Goal: Information Seeking & Learning: Learn about a topic

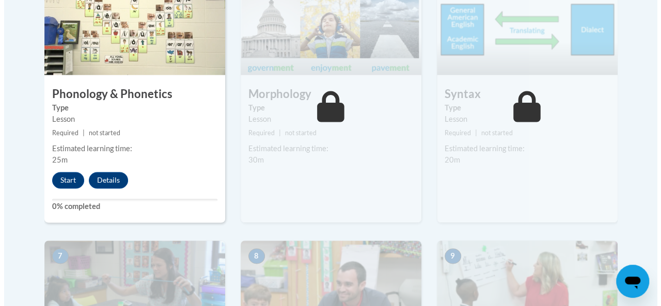
scroll to position [701, 0]
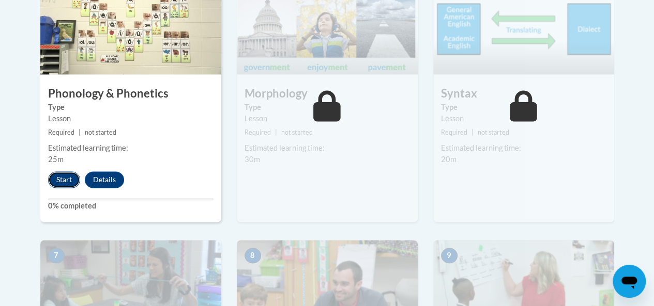
click at [64, 179] on button "Start" at bounding box center [64, 180] width 32 height 17
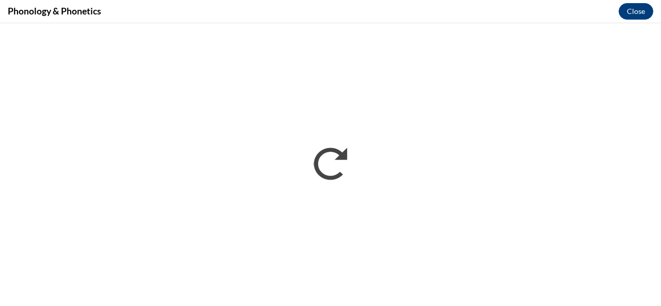
scroll to position [0, 0]
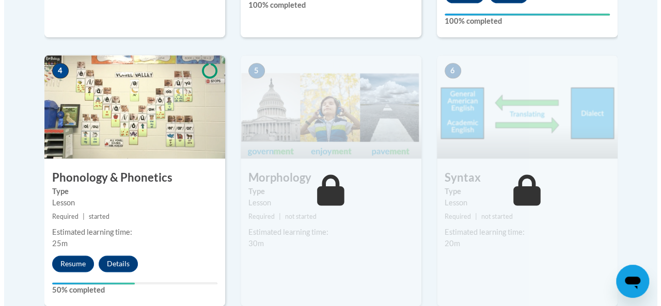
scroll to position [618, 0]
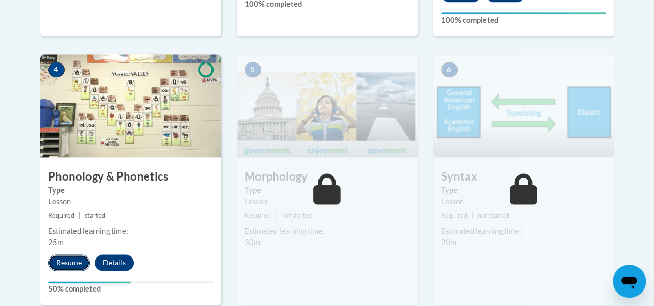
click at [76, 267] on button "Resume" at bounding box center [69, 263] width 42 height 17
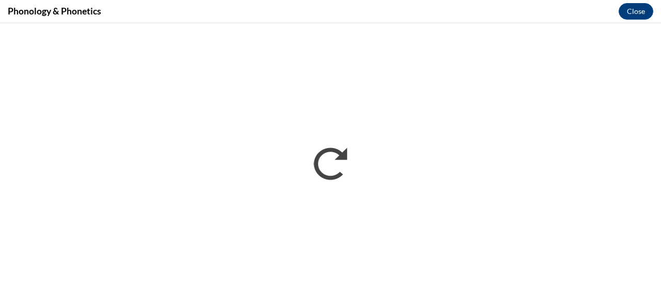
scroll to position [0, 0]
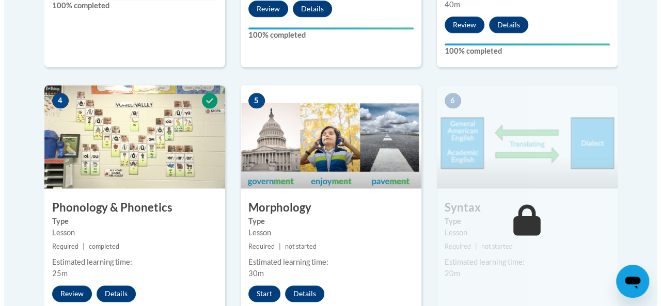
scroll to position [592, 0]
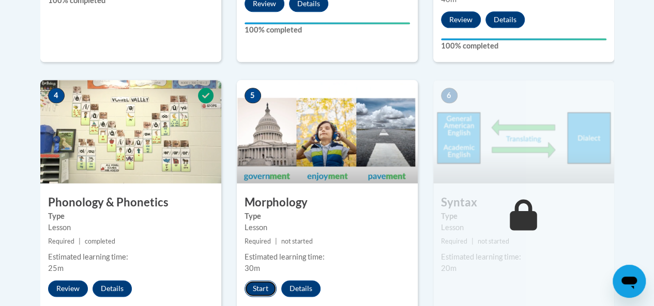
click at [248, 291] on button "Start" at bounding box center [260, 289] width 32 height 17
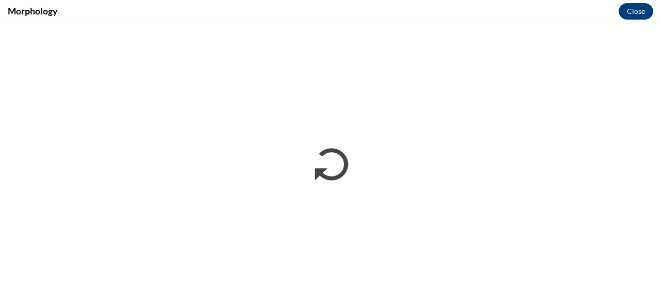
scroll to position [0, 0]
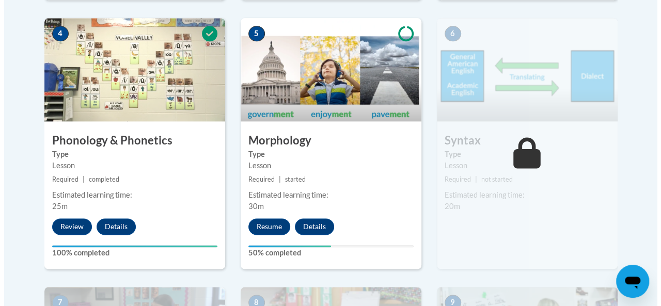
scroll to position [676, 0]
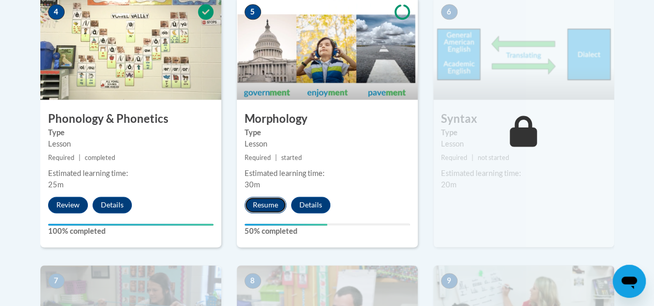
click at [278, 204] on button "Resume" at bounding box center [265, 205] width 42 height 17
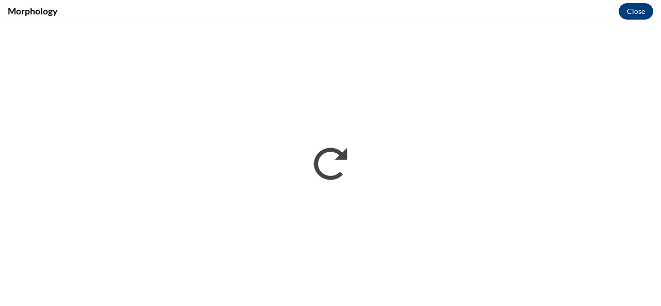
scroll to position [0, 0]
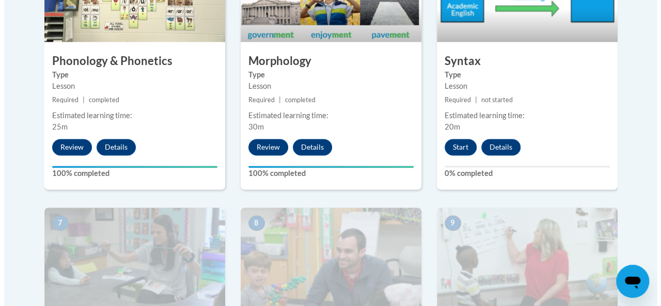
scroll to position [729, 0]
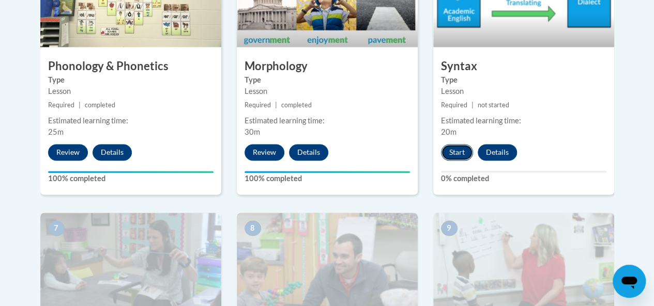
click at [455, 151] on button "Start" at bounding box center [457, 152] width 32 height 17
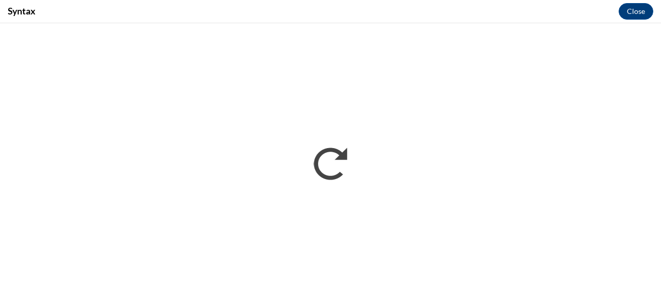
scroll to position [0, 0]
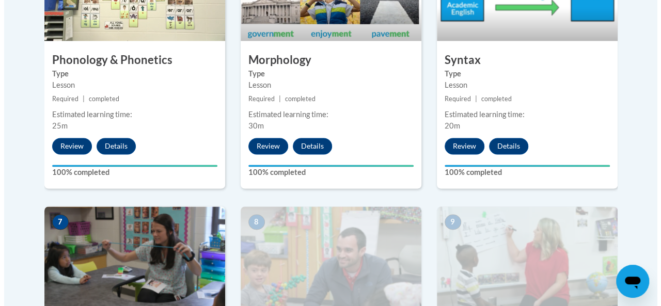
scroll to position [1009, 0]
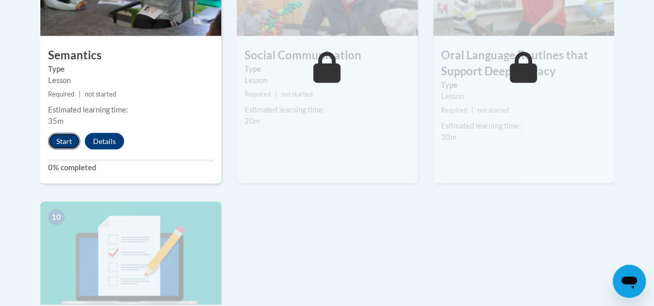
click at [67, 143] on button "Start" at bounding box center [64, 141] width 32 height 17
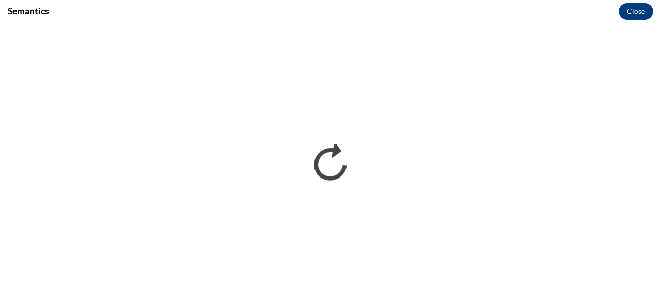
scroll to position [0, 0]
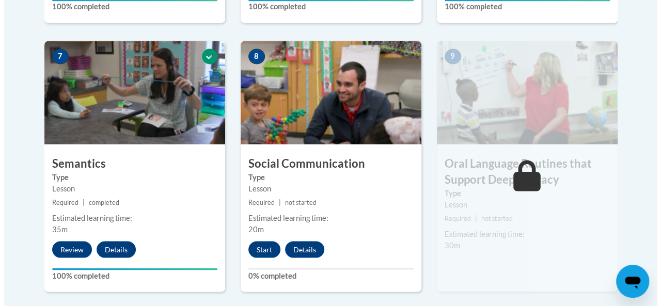
scroll to position [901, 0]
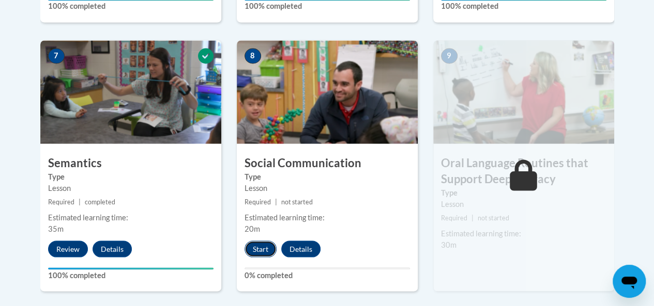
click at [263, 243] on button "Start" at bounding box center [260, 249] width 32 height 17
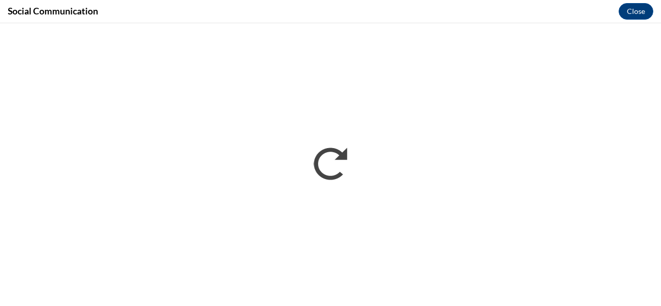
scroll to position [0, 0]
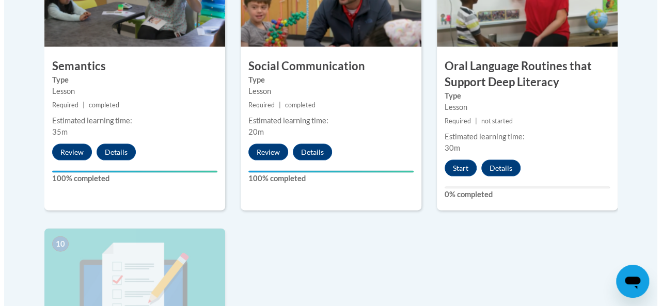
scroll to position [998, 0]
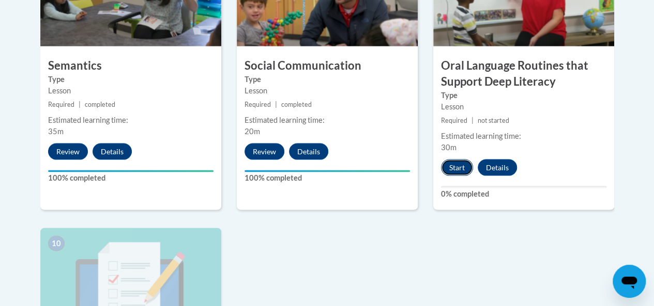
click at [448, 171] on button "Start" at bounding box center [457, 168] width 32 height 17
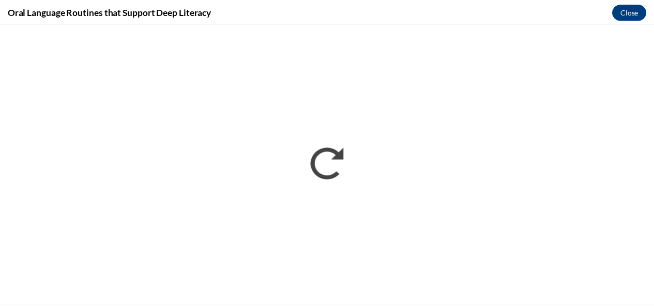
scroll to position [0, 0]
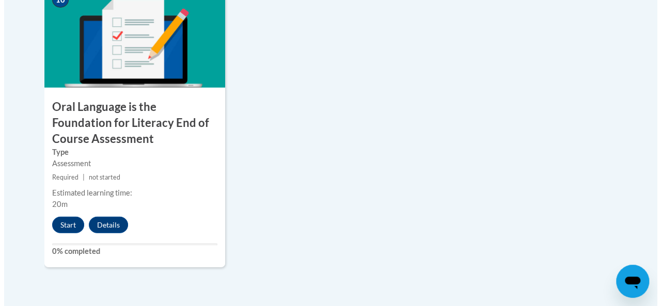
scroll to position [1264, 0]
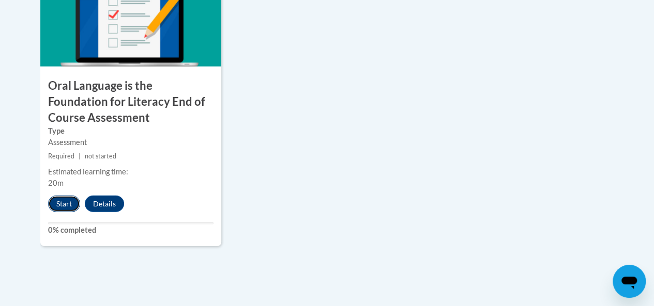
click at [68, 196] on button "Start" at bounding box center [64, 204] width 32 height 17
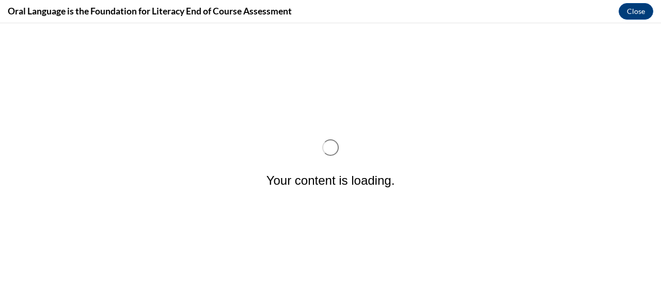
scroll to position [0, 0]
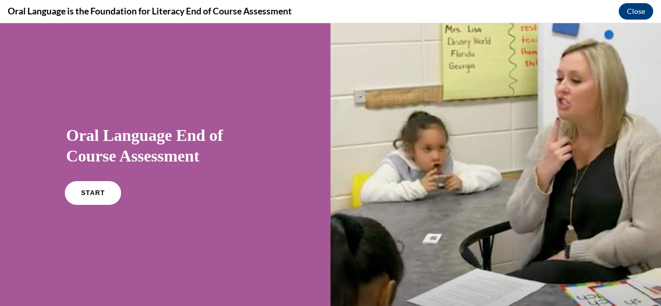
click at [87, 194] on span "START" at bounding box center [93, 194] width 24 height 8
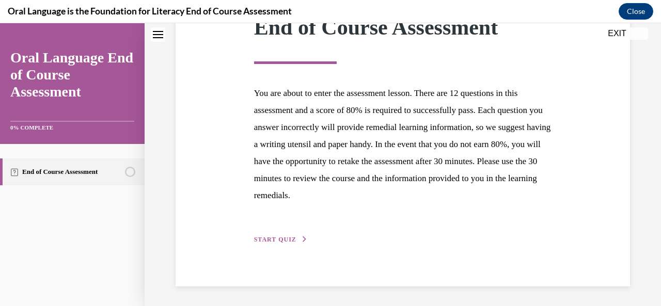
scroll to position [167, 0]
click at [285, 238] on span "START QUIZ" at bounding box center [275, 239] width 42 height 7
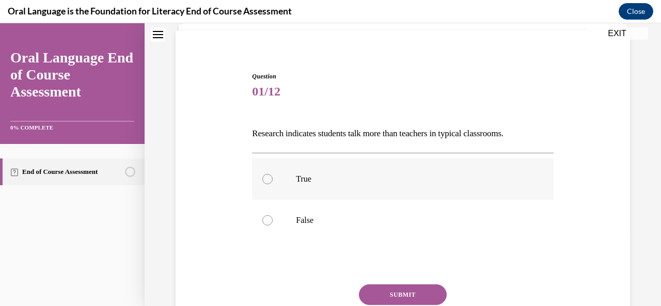
scroll to position [78, 0]
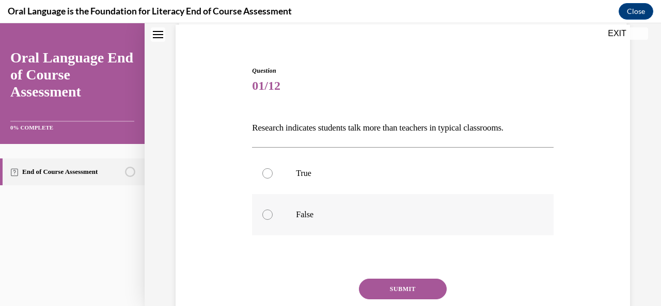
click at [369, 234] on label "False" at bounding box center [402, 214] width 301 height 41
click at [273, 220] on input "False" at bounding box center [268, 215] width 10 height 10
radio input "true"
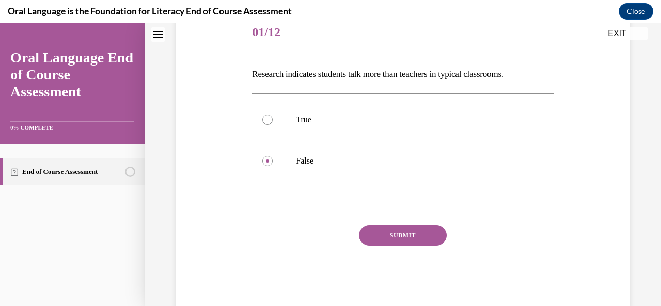
click at [405, 230] on button "SUBMIT" at bounding box center [403, 235] width 88 height 21
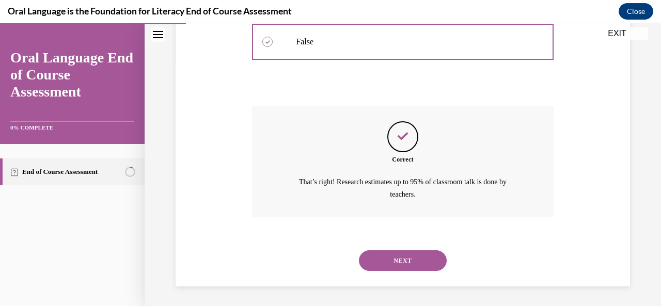
scroll to position [251, 0]
click at [404, 258] on button "NEXT" at bounding box center [403, 261] width 88 height 21
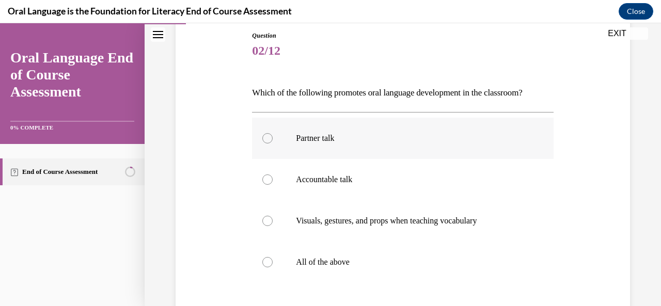
scroll to position [134, 0]
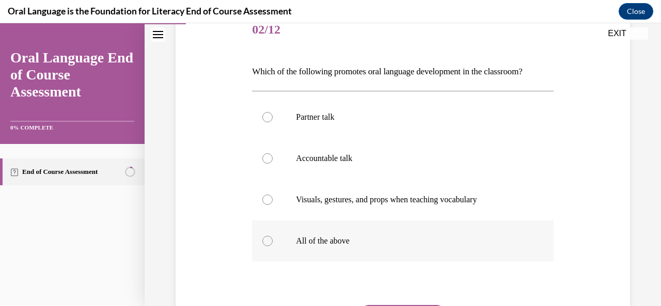
click at [499, 237] on p "All of the above" at bounding box center [412, 241] width 232 height 10
click at [273, 237] on input "All of the above" at bounding box center [268, 241] width 10 height 10
radio input "true"
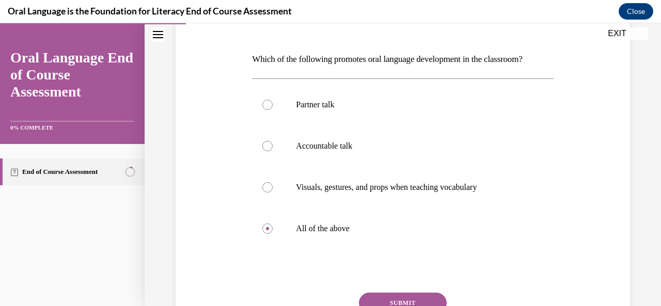
scroll to position [147, 0]
click at [391, 299] on button "SUBMIT" at bounding box center [403, 303] width 88 height 21
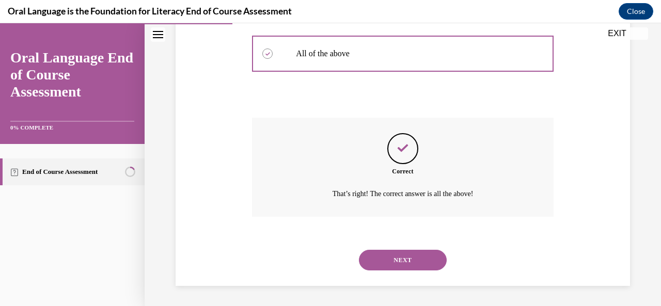
scroll to position [321, 0]
click at [394, 251] on button "NEXT" at bounding box center [403, 261] width 88 height 21
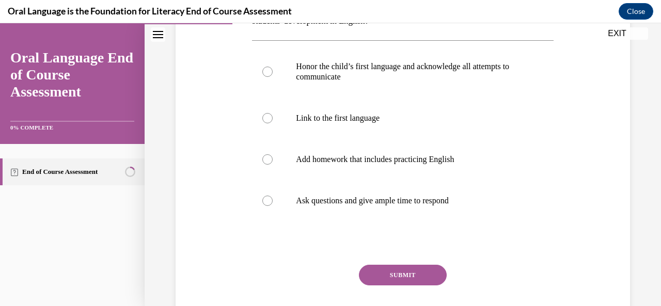
scroll to position [209, 0]
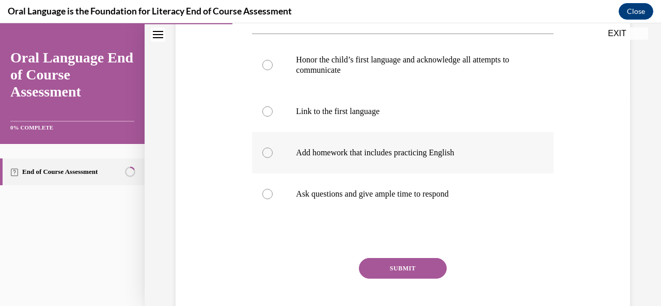
click at [453, 154] on p "Add homework that includes practicing English" at bounding box center [412, 153] width 232 height 10
click at [273, 154] on input "Add homework that includes practicing English" at bounding box center [268, 153] width 10 height 10
radio input "true"
click at [425, 266] on button "SUBMIT" at bounding box center [403, 268] width 88 height 21
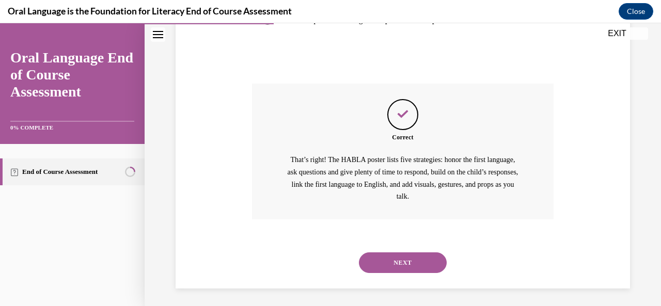
scroll to position [386, 0]
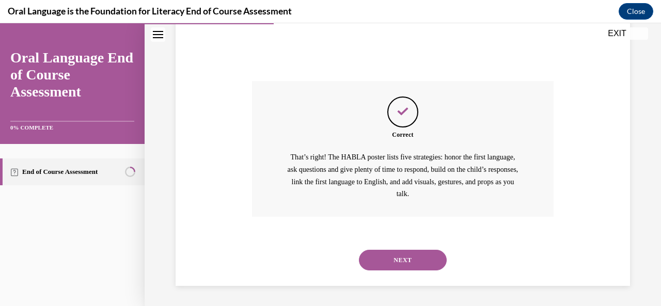
click at [425, 266] on button "NEXT" at bounding box center [403, 260] width 88 height 21
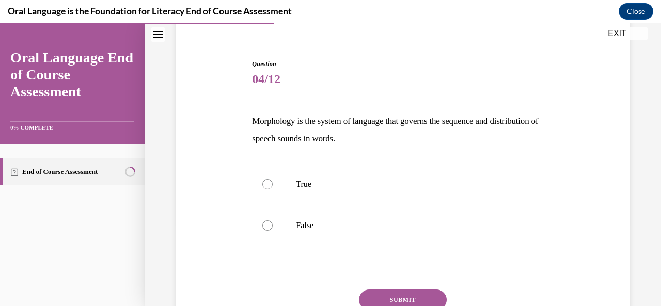
scroll to position [85, 0]
click at [363, 226] on p "False" at bounding box center [412, 225] width 232 height 10
click at [273, 226] on input "False" at bounding box center [268, 225] width 10 height 10
radio input "true"
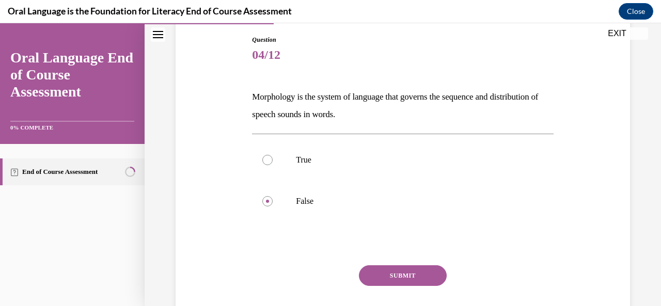
click at [389, 266] on button "SUBMIT" at bounding box center [403, 276] width 88 height 21
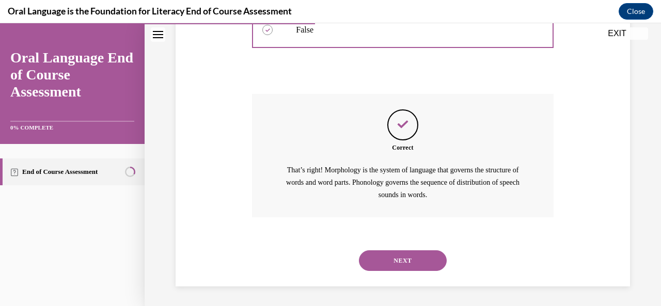
scroll to position [281, 0]
click at [402, 256] on button "NEXT" at bounding box center [403, 260] width 88 height 21
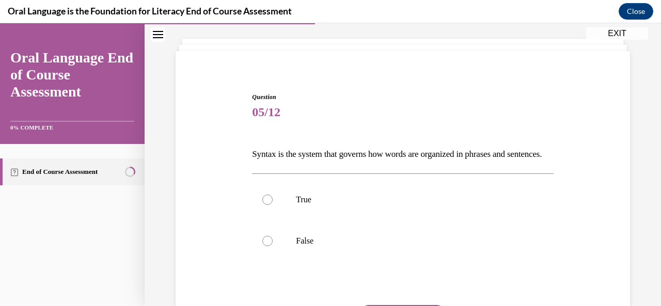
scroll to position [60, 0]
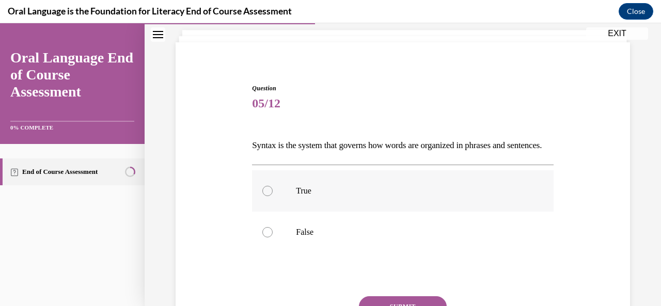
click at [365, 196] on p "True" at bounding box center [412, 191] width 232 height 10
click at [273, 196] on input "True" at bounding box center [268, 191] width 10 height 10
radio input "true"
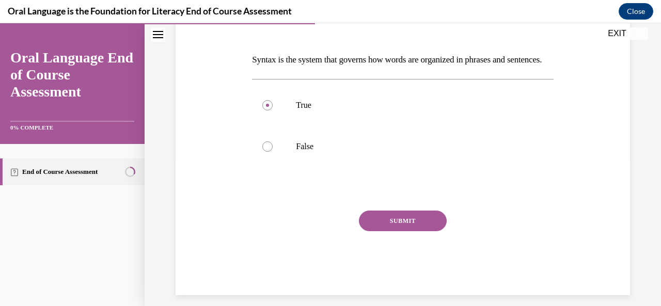
click at [387, 232] on button "SUBMIT" at bounding box center [403, 221] width 88 height 21
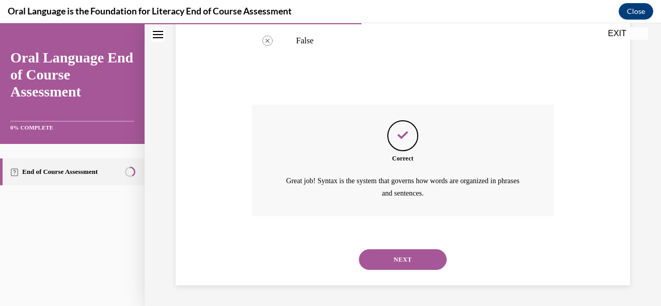
scroll to position [268, 0]
click at [398, 260] on button "NEXT" at bounding box center [403, 260] width 88 height 21
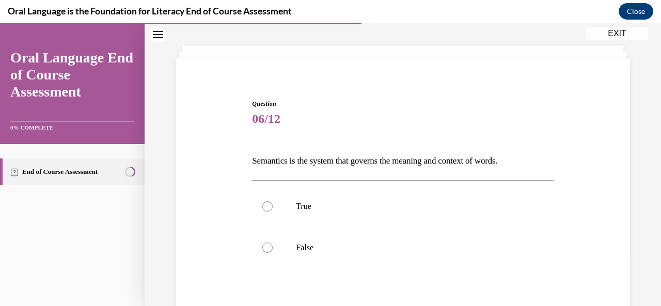
scroll to position [45, 0]
click at [288, 198] on label "True" at bounding box center [402, 206] width 301 height 41
click at [273, 201] on input "True" at bounding box center [268, 206] width 10 height 10
radio input "true"
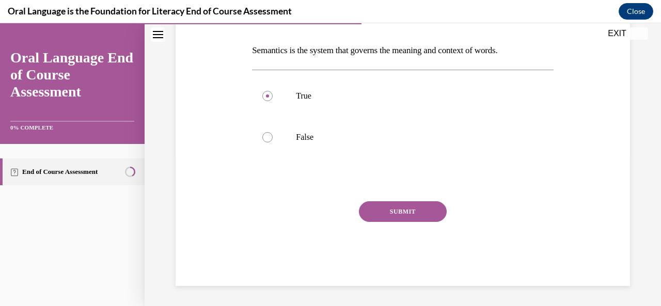
click at [403, 221] on button "SUBMIT" at bounding box center [403, 212] width 88 height 21
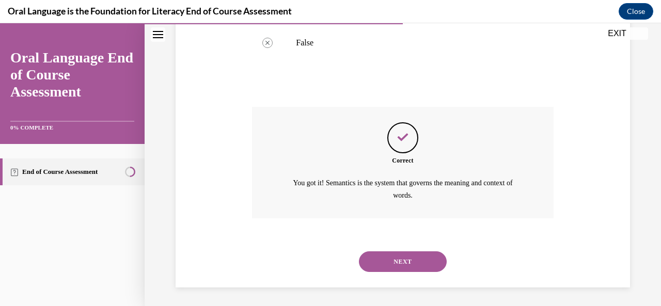
scroll to position [251, 0]
click at [392, 254] on button "NEXT" at bounding box center [403, 261] width 88 height 21
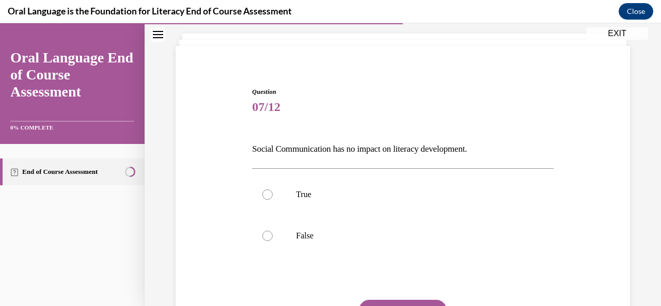
scroll to position [57, 0]
click at [277, 229] on label "False" at bounding box center [402, 235] width 301 height 41
click at [273, 230] on input "False" at bounding box center [268, 235] width 10 height 10
radio input "true"
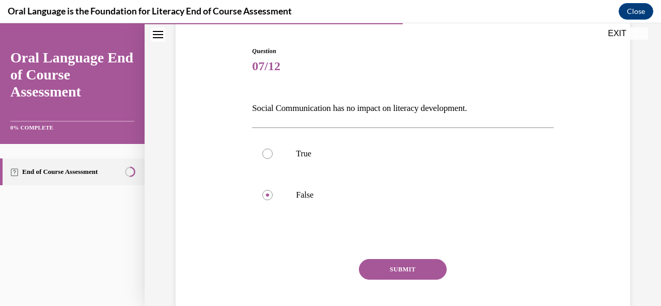
click at [370, 267] on button "SUBMIT" at bounding box center [403, 269] width 88 height 21
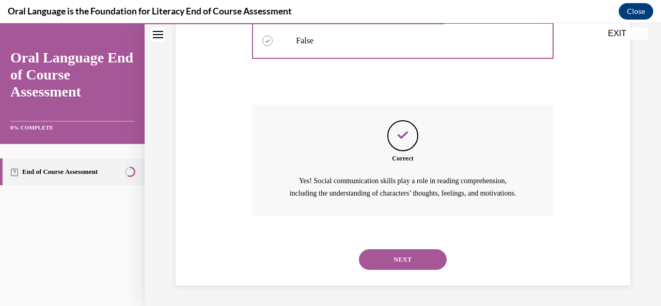
scroll to position [263, 0]
click at [401, 261] on button "NEXT" at bounding box center [403, 260] width 88 height 21
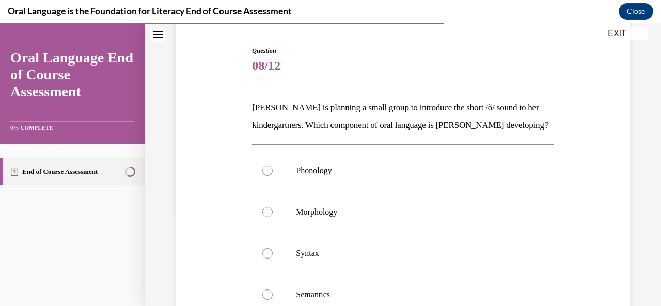
scroll to position [115, 0]
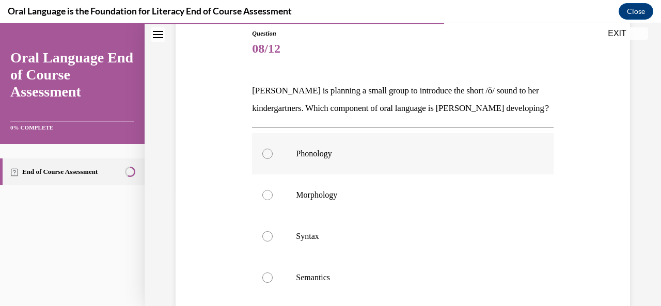
click at [280, 167] on label "Phonology" at bounding box center [402, 153] width 301 height 41
click at [273, 159] on input "Phonology" at bounding box center [268, 154] width 10 height 10
radio input "true"
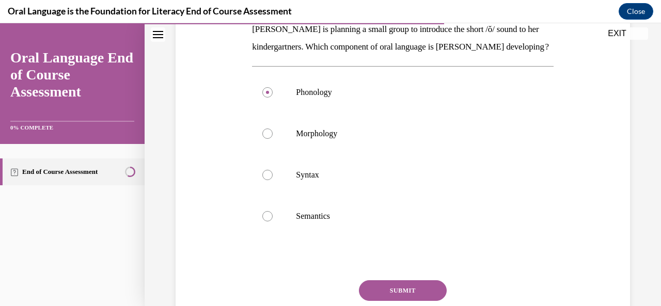
scroll to position [177, 0]
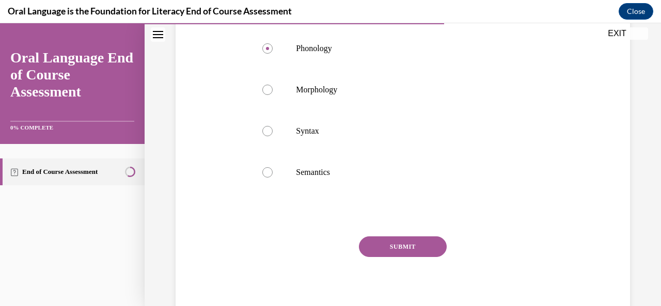
click at [392, 257] on button "SUBMIT" at bounding box center [403, 247] width 88 height 21
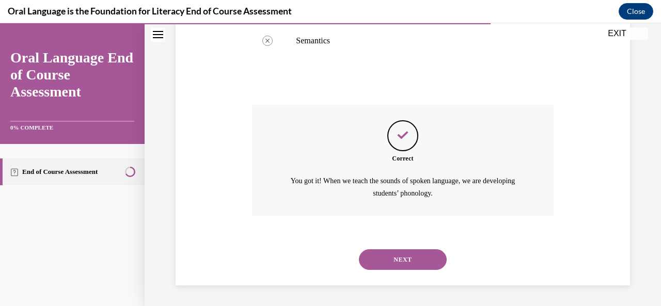
scroll to position [368, 0]
click at [392, 259] on button "NEXT" at bounding box center [403, 260] width 88 height 21
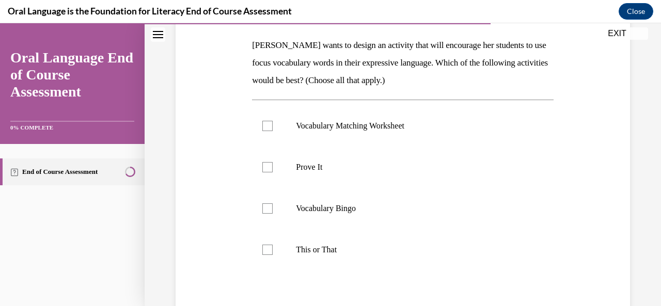
scroll to position [163, 0]
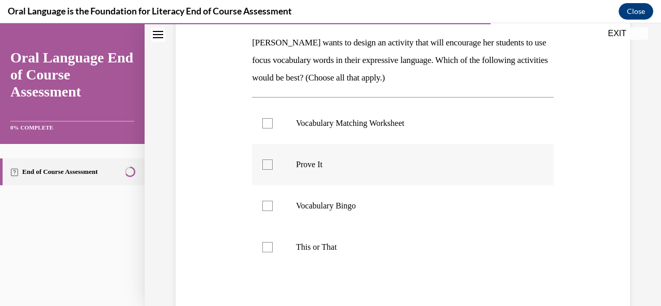
click at [261, 175] on label "Prove It" at bounding box center [402, 164] width 301 height 41
click at [263, 170] on input "Prove It" at bounding box center [268, 165] width 10 height 10
checkbox input "true"
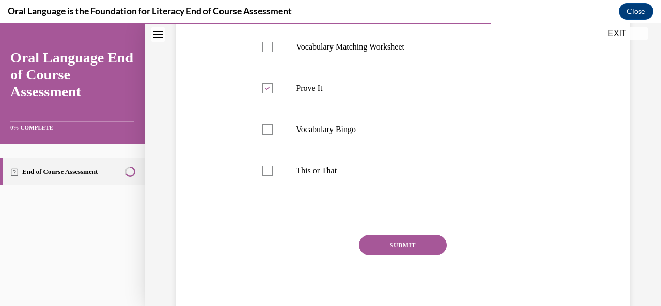
click at [434, 249] on button "SUBMIT" at bounding box center [403, 245] width 88 height 21
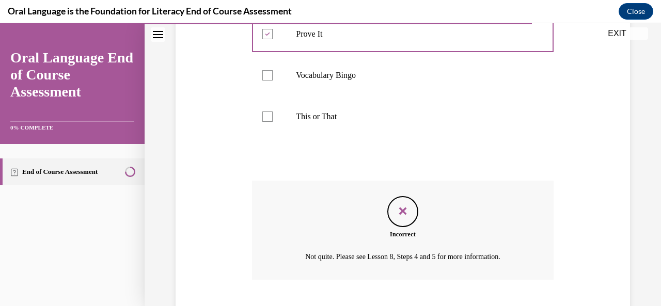
scroll to position [357, 0]
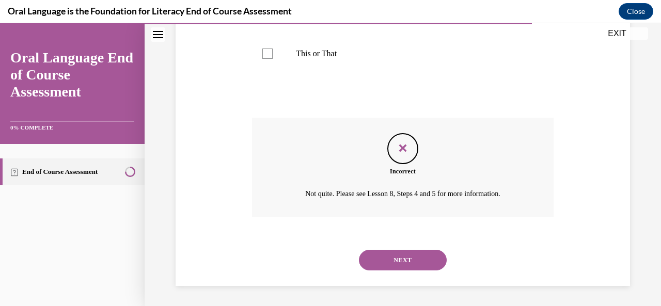
click at [406, 265] on button "NEXT" at bounding box center [403, 260] width 88 height 21
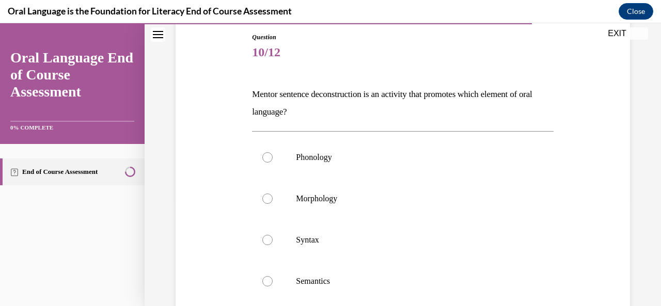
scroll to position [151, 0]
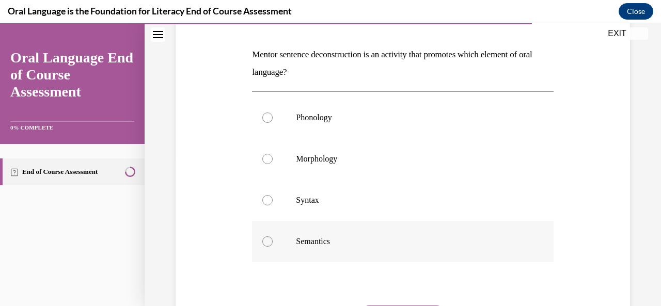
click at [264, 241] on div at bounding box center [268, 242] width 10 height 10
click at [264, 241] on input "Semantics" at bounding box center [268, 242] width 10 height 10
radio input "true"
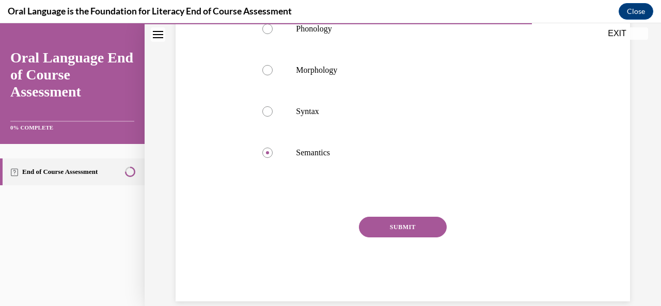
click at [366, 232] on button "SUBMIT" at bounding box center [403, 227] width 88 height 21
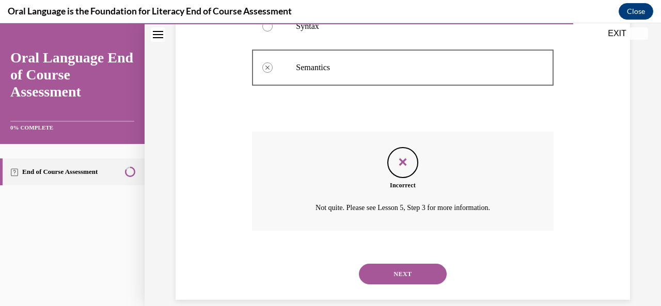
scroll to position [321, 0]
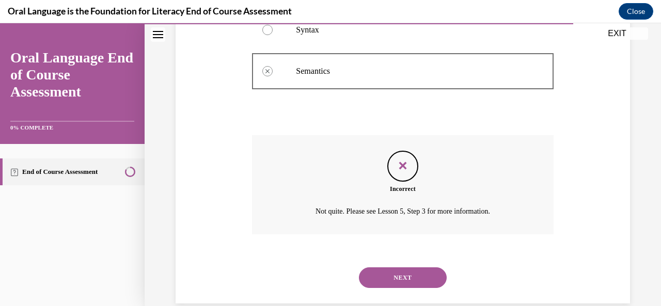
click at [388, 278] on button "NEXT" at bounding box center [403, 278] width 88 height 21
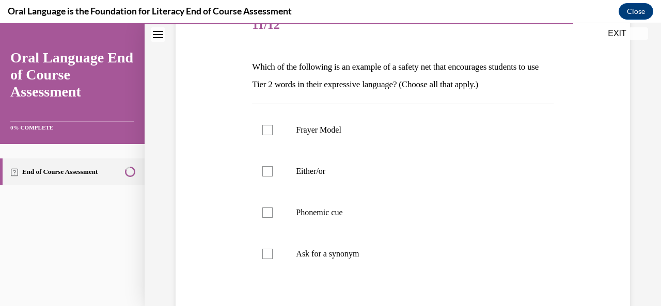
scroll to position [144, 0]
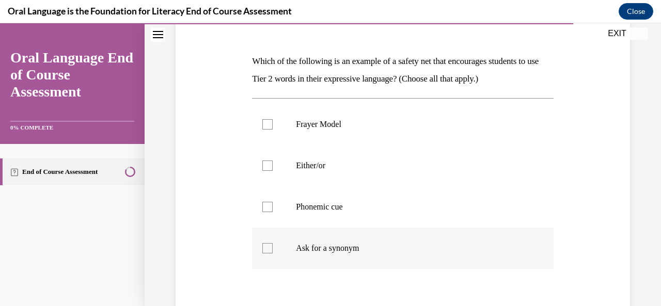
click at [343, 253] on p "Ask for a synonym" at bounding box center [412, 248] width 232 height 10
click at [273, 253] on input "Ask for a synonym" at bounding box center [268, 248] width 10 height 10
checkbox input "true"
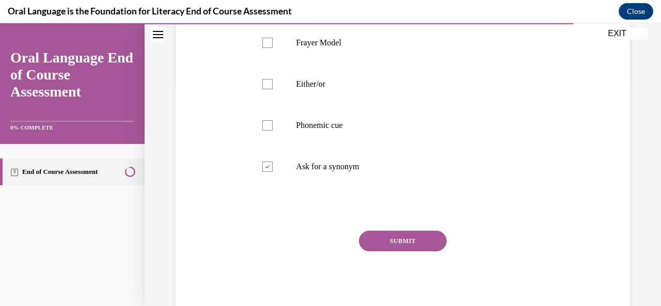
click at [395, 247] on button "SUBMIT" at bounding box center [403, 241] width 88 height 21
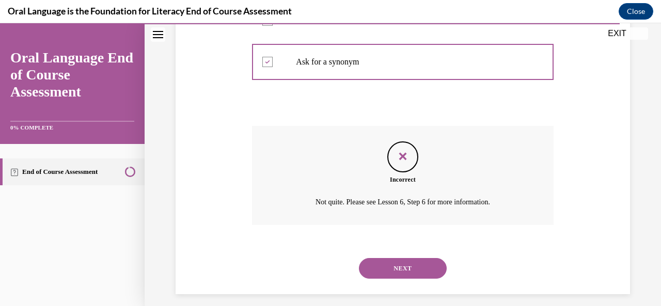
scroll to position [339, 0]
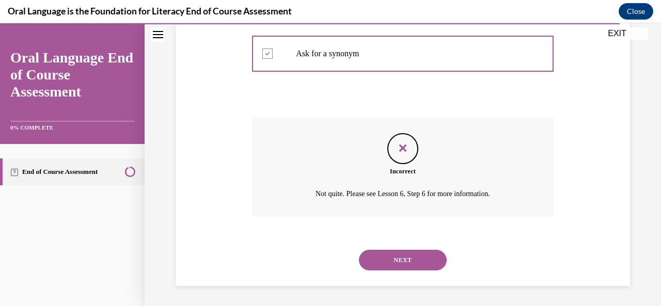
click at [399, 259] on button "NEXT" at bounding box center [403, 260] width 88 height 21
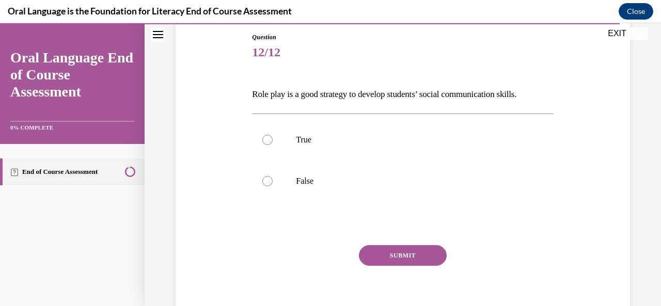
scroll to position [112, 0]
click at [319, 128] on label "True" at bounding box center [402, 139] width 301 height 41
click at [273, 134] on input "True" at bounding box center [268, 139] width 10 height 10
radio input "true"
drag, startPoint x: 409, startPoint y: 266, endPoint x: 404, endPoint y: 257, distance: 10.0
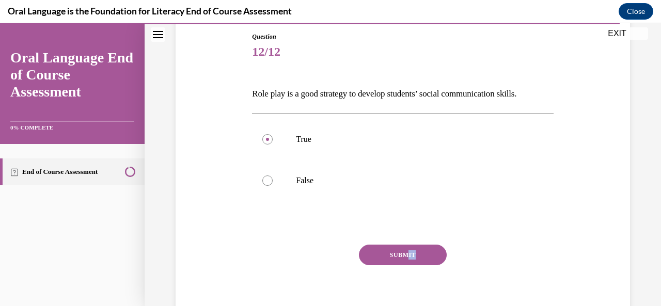
click at [404, 257] on div "SUBMIT" at bounding box center [402, 271] width 301 height 52
click at [404, 257] on button "SUBMIT" at bounding box center [403, 255] width 88 height 21
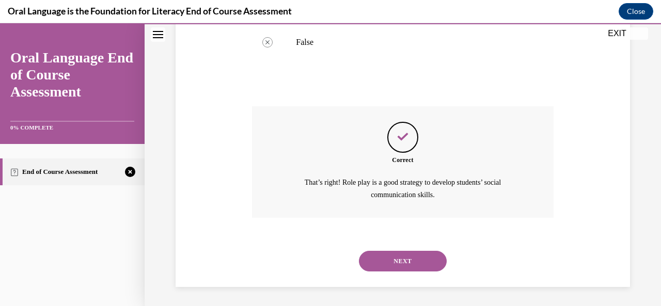
scroll to position [251, 0]
click at [404, 257] on button "NEXT" at bounding box center [403, 261] width 88 height 21
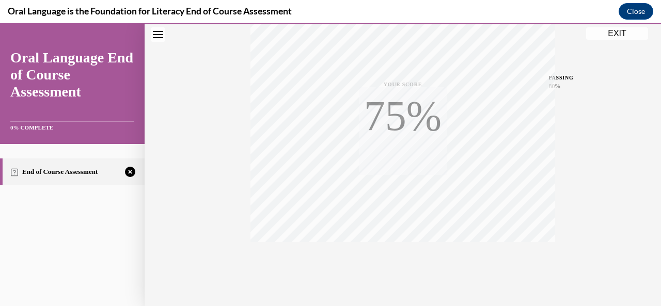
scroll to position [246, 0]
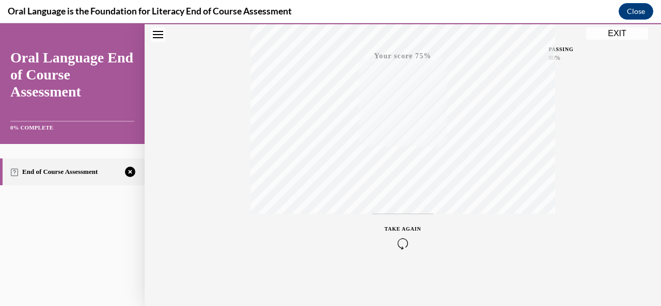
click at [404, 257] on button "TAKE AGAIN" at bounding box center [403, 237] width 61 height 47
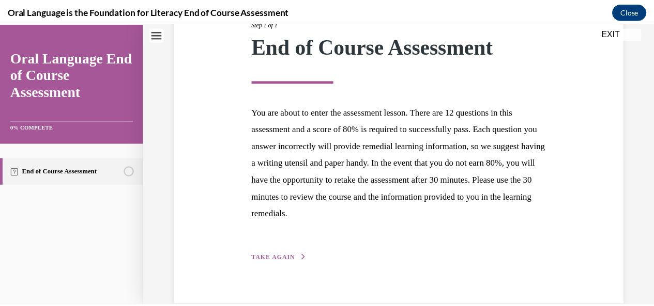
scroll to position [147, 0]
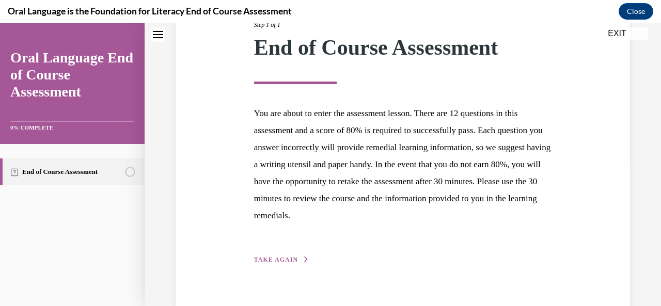
click at [617, 31] on button "EXIT" at bounding box center [618, 33] width 62 height 12
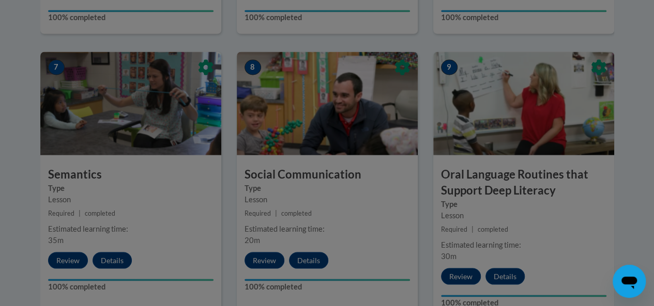
scroll to position [884, 0]
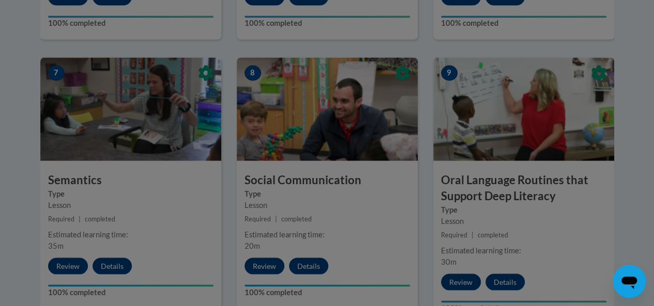
click at [419, 105] on div at bounding box center [327, 153] width 654 height 306
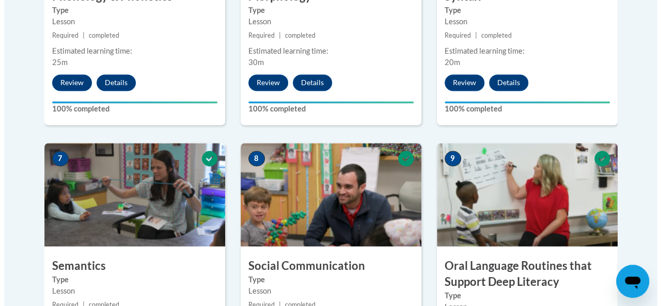
scroll to position [897, 0]
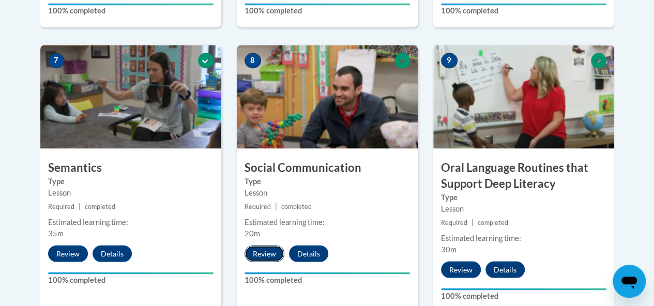
click at [275, 249] on button "Review" at bounding box center [264, 253] width 40 height 17
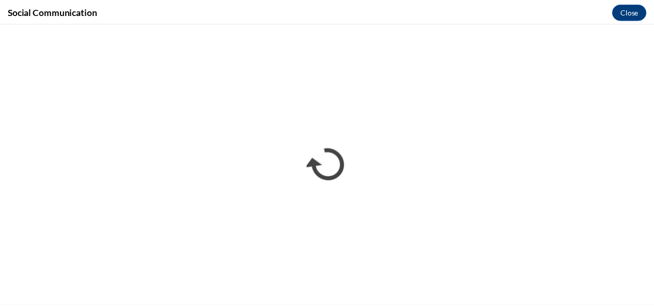
scroll to position [0, 0]
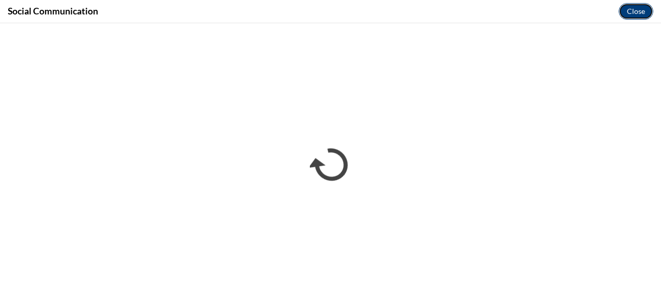
click at [625, 5] on button "Close" at bounding box center [636, 11] width 35 height 17
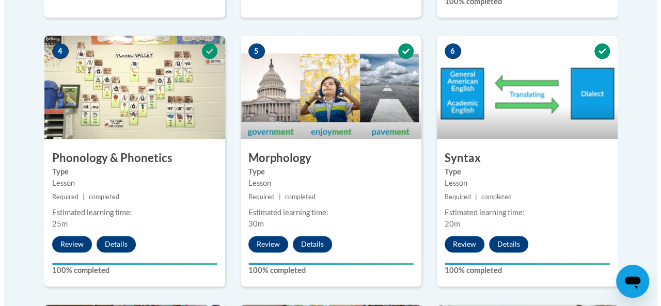
scroll to position [637, 0]
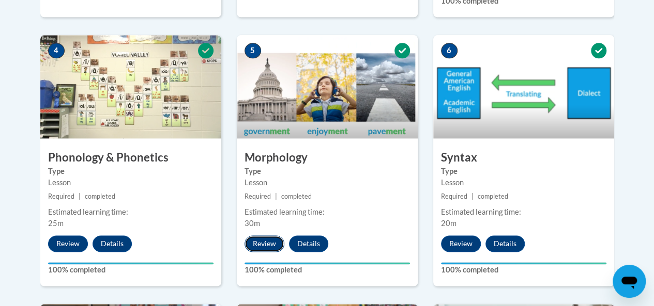
click at [271, 239] on button "Review" at bounding box center [264, 244] width 40 height 17
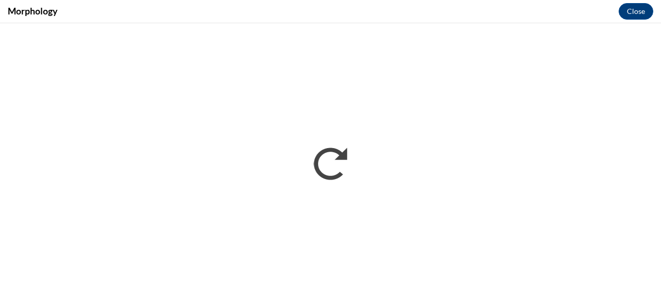
scroll to position [0, 0]
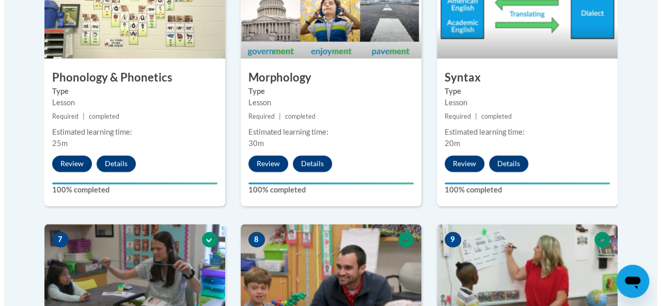
scroll to position [713, 0]
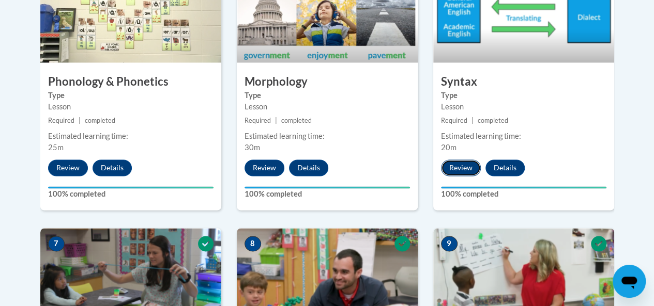
click at [466, 172] on button "Review" at bounding box center [461, 168] width 40 height 17
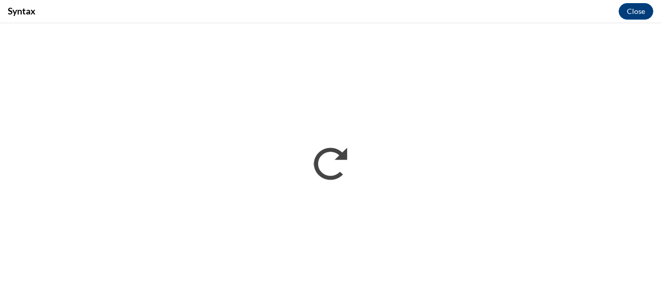
scroll to position [0, 0]
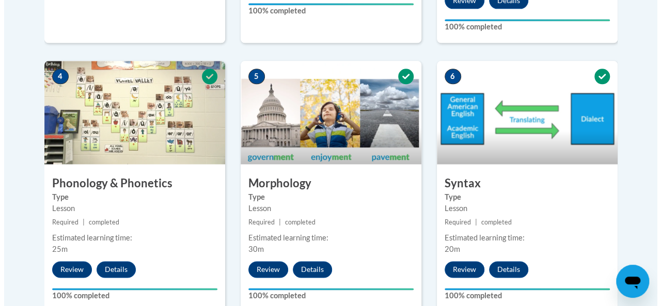
scroll to position [633, 0]
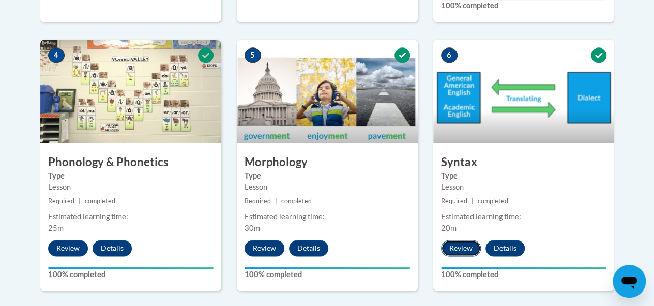
click at [455, 244] on button "Review" at bounding box center [461, 248] width 40 height 17
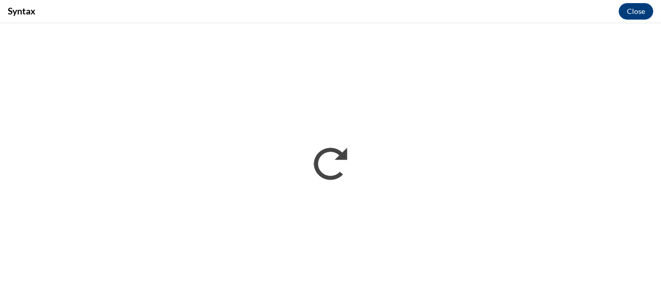
scroll to position [0, 0]
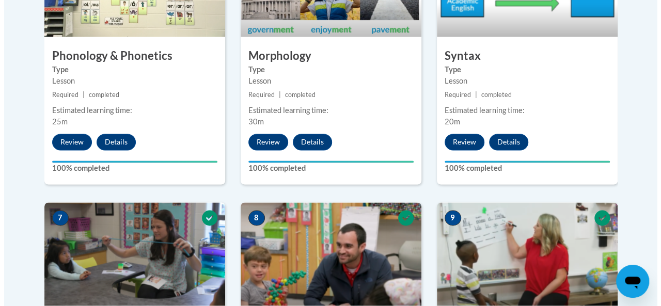
scroll to position [732, 0]
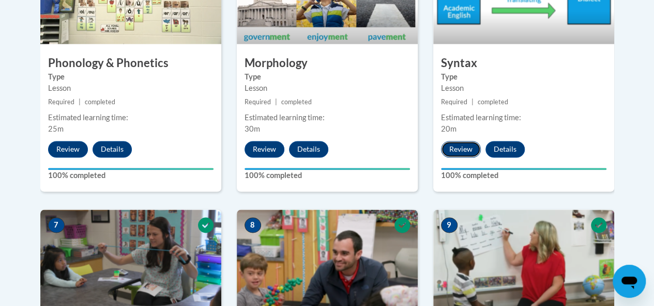
click at [459, 150] on button "Review" at bounding box center [461, 149] width 40 height 17
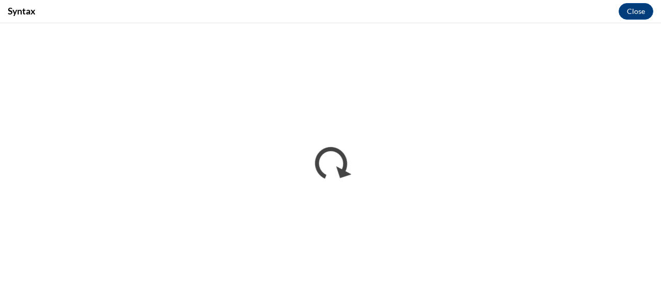
scroll to position [0, 0]
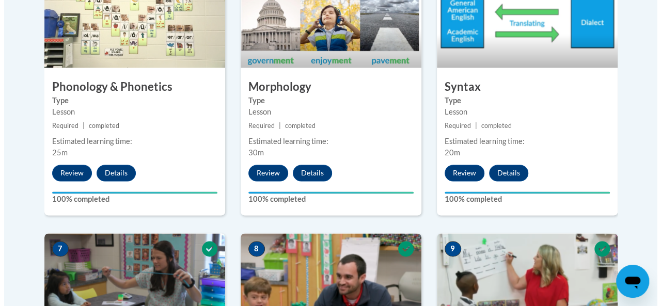
scroll to position [879, 0]
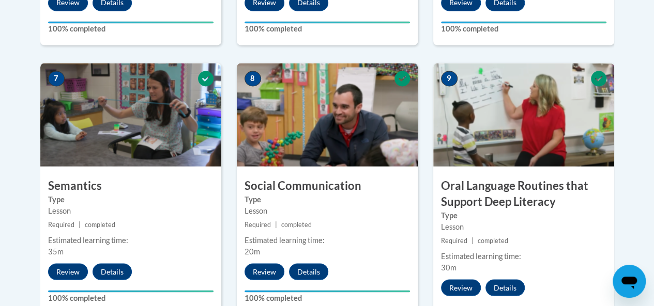
click at [190, 163] on img at bounding box center [130, 114] width 181 height 103
click at [95, 192] on h3 "Semantics" at bounding box center [130, 186] width 181 height 16
click at [69, 267] on button "Review" at bounding box center [68, 272] width 40 height 17
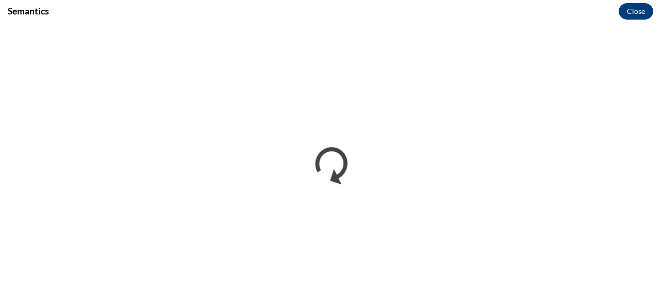
scroll to position [0, 0]
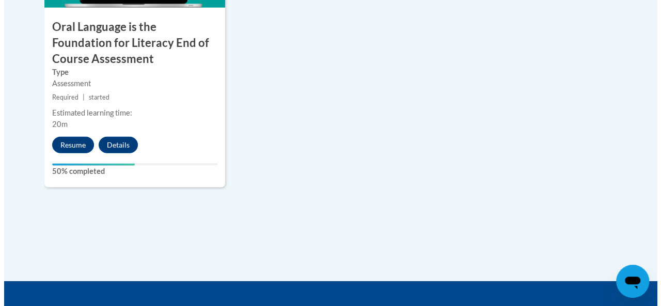
scroll to position [1322, 0]
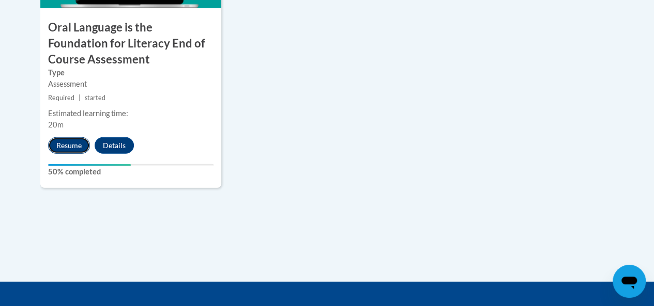
click at [69, 147] on button "Resume" at bounding box center [69, 145] width 42 height 17
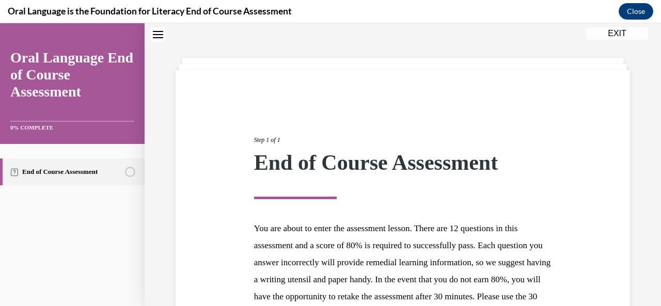
scroll to position [167, 0]
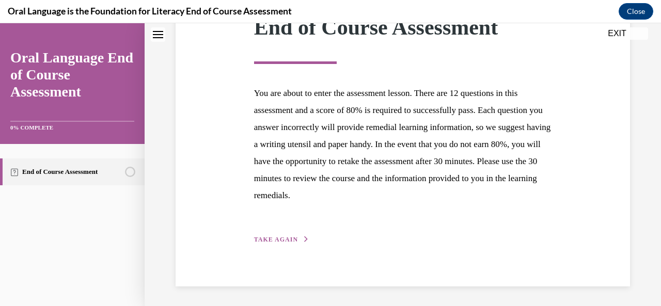
click at [287, 242] on span "TAKE AGAIN" at bounding box center [276, 239] width 44 height 7
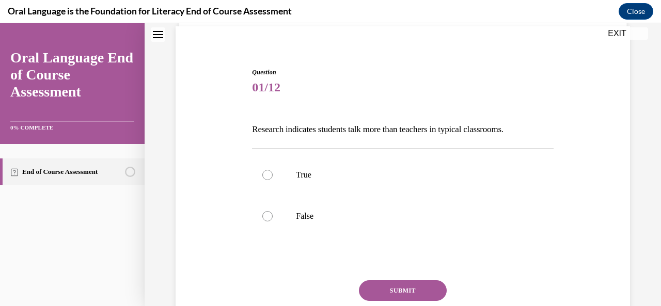
scroll to position [112, 0]
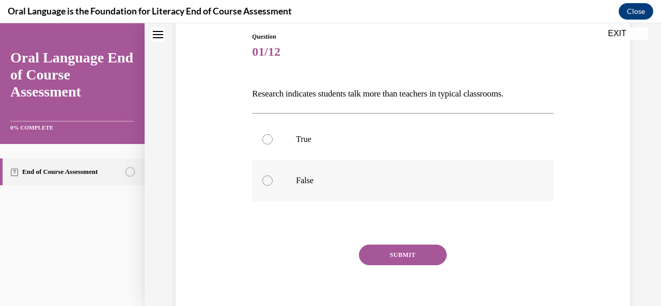
click at [341, 195] on label "False" at bounding box center [402, 180] width 301 height 41
click at [273, 186] on input "False" at bounding box center [268, 181] width 10 height 10
radio input "true"
click at [395, 252] on button "SUBMIT" at bounding box center [403, 255] width 88 height 21
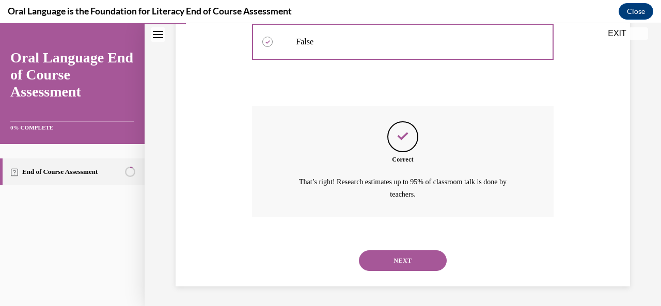
scroll to position [250, 0]
click at [441, 273] on div "NEXT" at bounding box center [402, 261] width 301 height 41
click at [427, 262] on button "NEXT" at bounding box center [403, 261] width 88 height 21
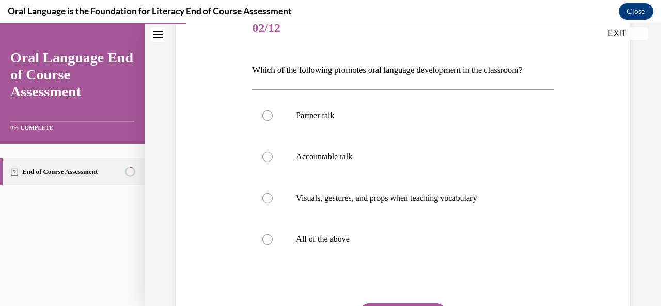
scroll to position [137, 0]
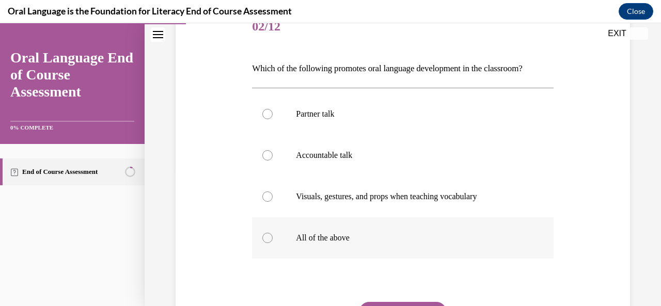
click at [322, 240] on p "All of the above" at bounding box center [412, 238] width 232 height 10
click at [273, 240] on input "All of the above" at bounding box center [268, 238] width 10 height 10
radio input "true"
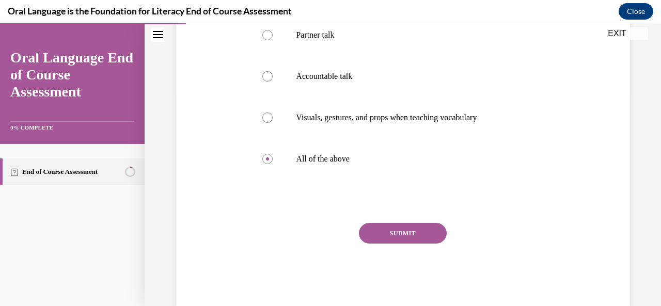
click at [418, 235] on button "SUBMIT" at bounding box center [403, 233] width 88 height 21
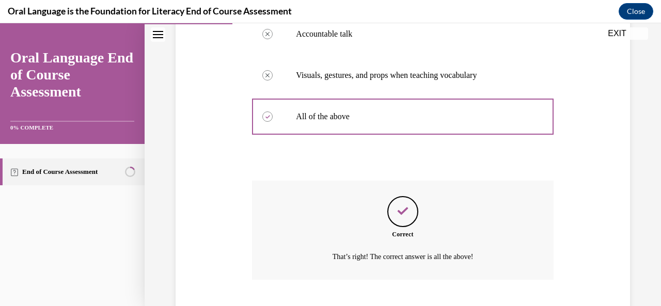
scroll to position [321, 0]
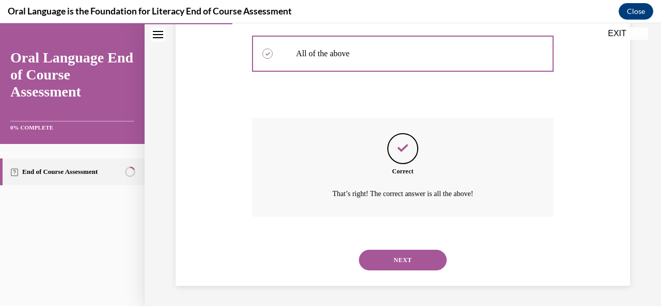
click at [412, 266] on button "NEXT" at bounding box center [403, 260] width 88 height 21
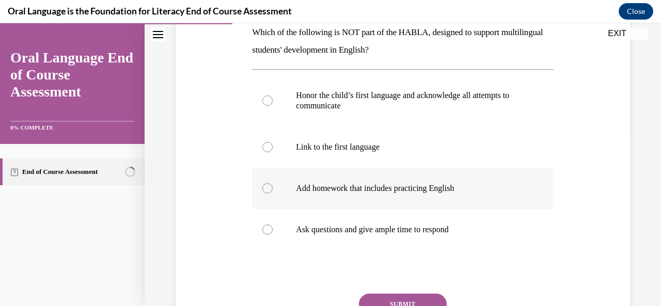
click at [441, 198] on label "Add homework that includes practicing English" at bounding box center [402, 188] width 301 height 41
click at [273, 194] on input "Add homework that includes practicing English" at bounding box center [268, 188] width 10 height 10
radio input "true"
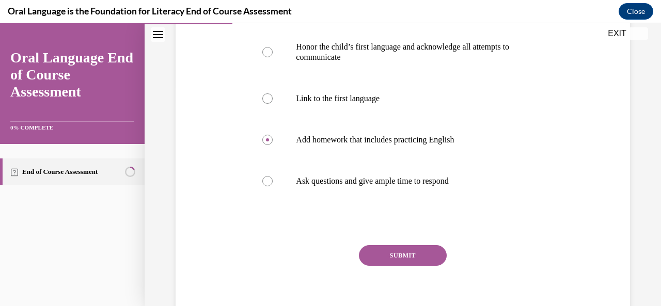
click at [419, 259] on button "SUBMIT" at bounding box center [403, 255] width 88 height 21
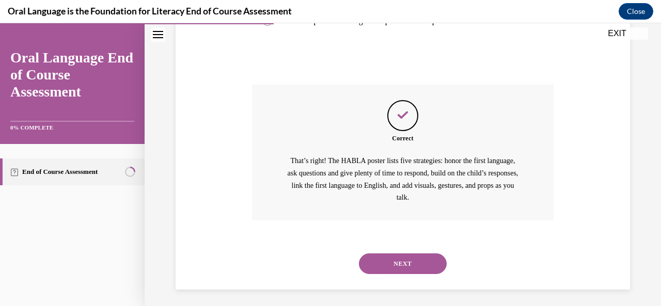
scroll to position [386, 0]
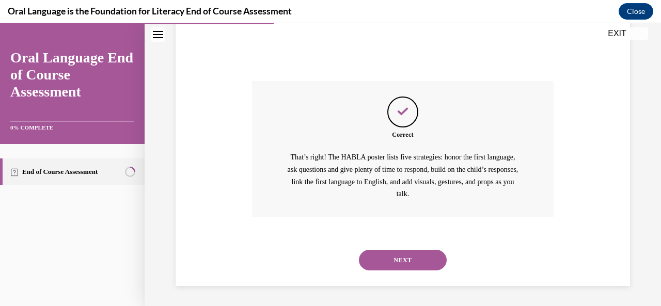
click at [435, 266] on button "NEXT" at bounding box center [403, 260] width 88 height 21
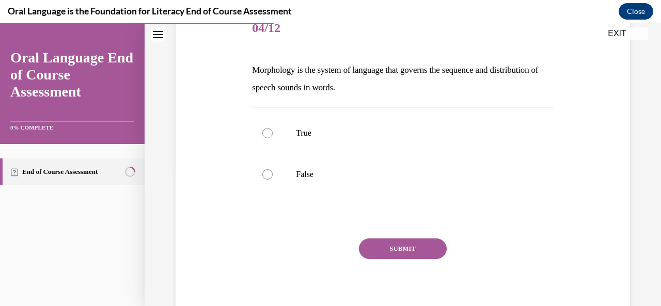
scroll to position [145, 0]
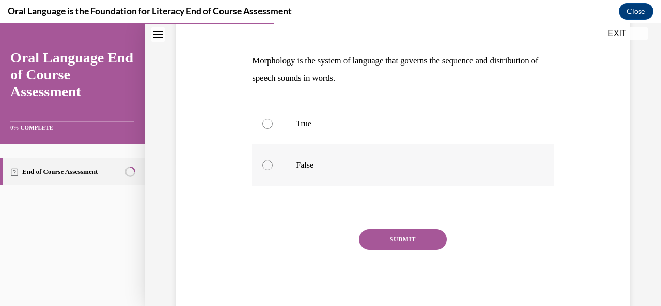
click at [390, 172] on label "False" at bounding box center [402, 165] width 301 height 41
click at [273, 171] on input "False" at bounding box center [268, 165] width 10 height 10
radio input "true"
click at [390, 239] on button "SUBMIT" at bounding box center [403, 239] width 88 height 21
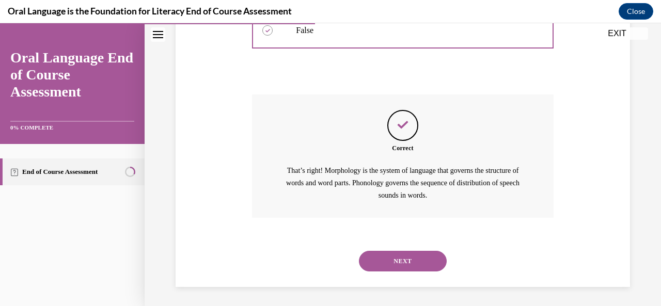
scroll to position [281, 0]
click at [404, 268] on button "NEXT" at bounding box center [403, 260] width 88 height 21
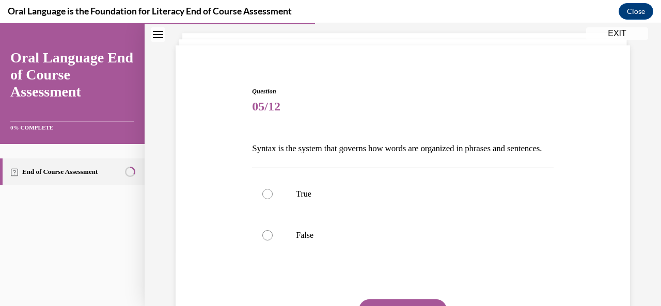
scroll to position [100, 0]
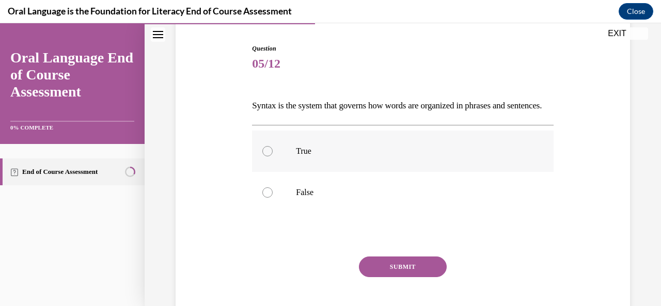
click at [306, 157] on p "True" at bounding box center [412, 151] width 232 height 10
click at [273, 157] on input "True" at bounding box center [268, 151] width 10 height 10
radio input "true"
click at [397, 278] on button "SUBMIT" at bounding box center [403, 267] width 88 height 21
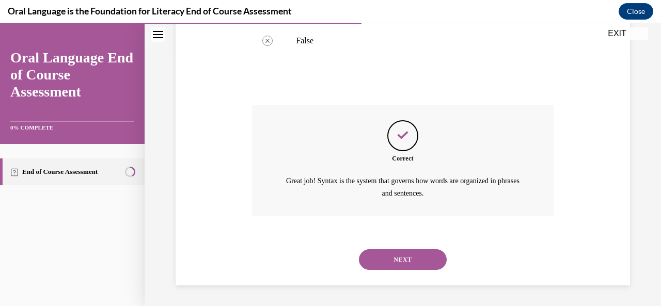
scroll to position [268, 0]
click at [409, 267] on button "NEXT" at bounding box center [403, 260] width 88 height 21
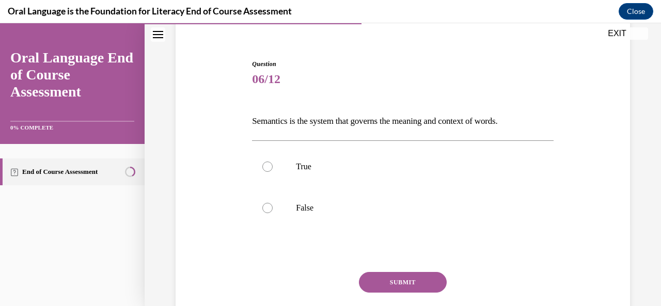
scroll to position [85, 0]
click at [310, 157] on label "True" at bounding box center [402, 166] width 301 height 41
click at [273, 161] on input "True" at bounding box center [268, 166] width 10 height 10
radio input "true"
click at [384, 290] on button "SUBMIT" at bounding box center [403, 282] width 88 height 21
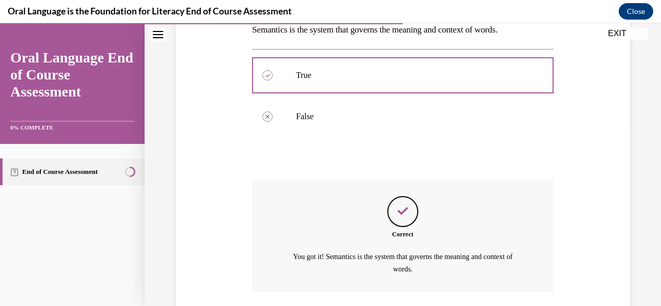
scroll to position [251, 0]
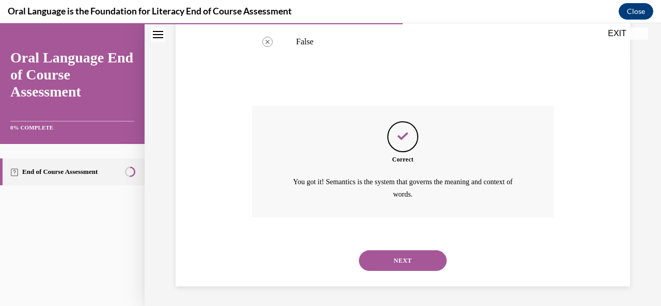
click at [397, 269] on button "NEXT" at bounding box center [403, 261] width 88 height 21
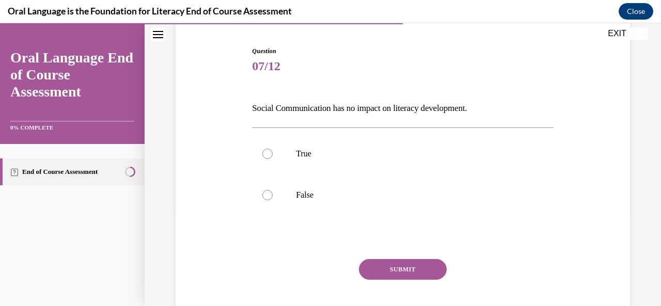
scroll to position [97, 0]
click at [361, 202] on label "False" at bounding box center [402, 195] width 301 height 41
click at [273, 201] on input "False" at bounding box center [268, 195] width 10 height 10
radio input "true"
click at [394, 270] on button "SUBMIT" at bounding box center [403, 269] width 88 height 21
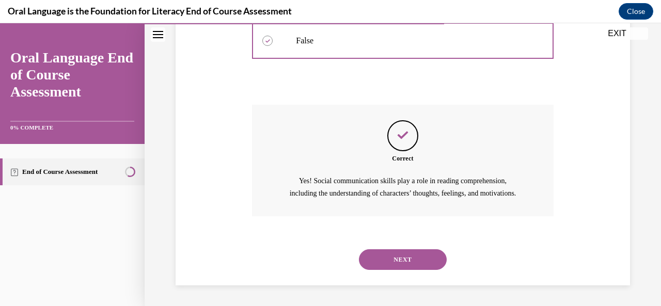
scroll to position [263, 0]
click at [404, 263] on button "NEXT" at bounding box center [403, 260] width 88 height 21
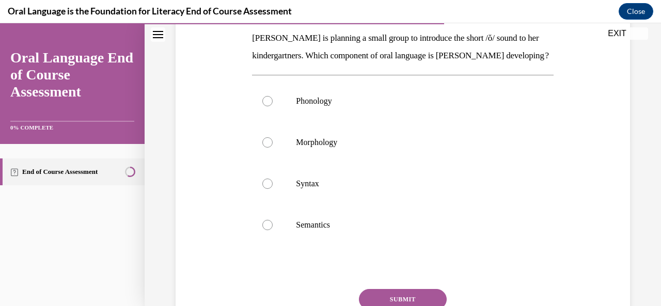
scroll to position [168, 0]
click at [351, 147] on p "Morphology" at bounding box center [412, 142] width 232 height 10
click at [273, 147] on input "Morphology" at bounding box center [268, 142] width 10 height 10
radio input "true"
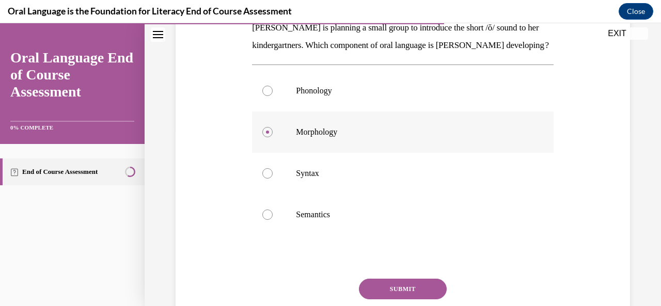
scroll to position [174, 0]
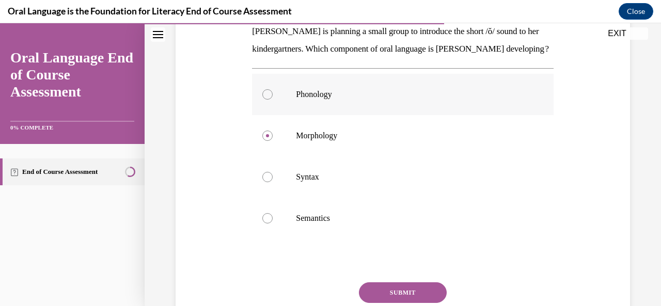
click at [369, 100] on p "Phonology" at bounding box center [412, 94] width 232 height 10
click at [273, 100] on input "Phonology" at bounding box center [268, 94] width 10 height 10
radio input "true"
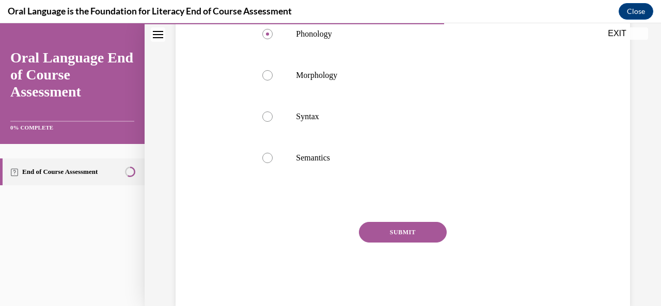
click at [406, 243] on button "SUBMIT" at bounding box center [403, 232] width 88 height 21
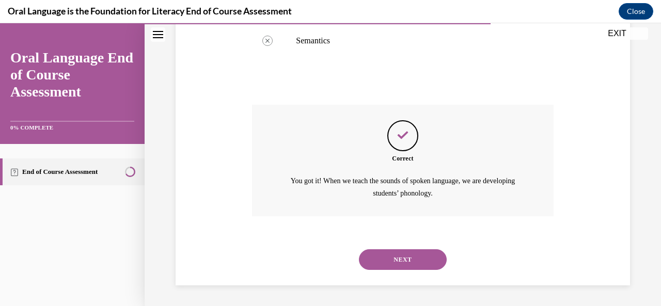
scroll to position [368, 0]
click at [411, 259] on button "NEXT" at bounding box center [403, 260] width 88 height 21
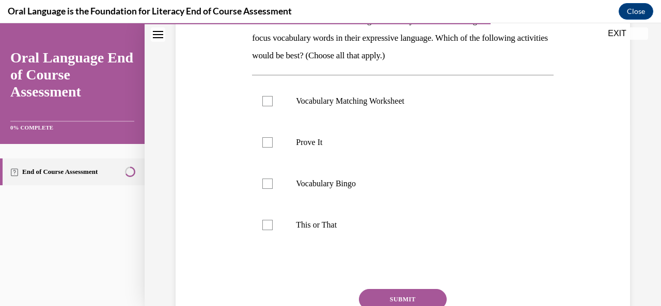
scroll to position [188, 0]
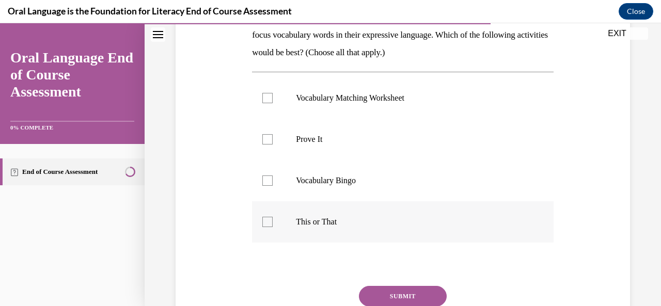
click at [514, 218] on p "This or That" at bounding box center [412, 222] width 232 height 10
click at [273, 218] on input "This or That" at bounding box center [268, 222] width 10 height 10
checkbox input "true"
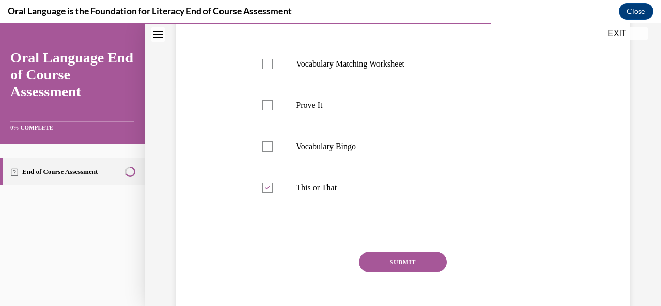
click at [399, 264] on button "SUBMIT" at bounding box center [403, 262] width 88 height 21
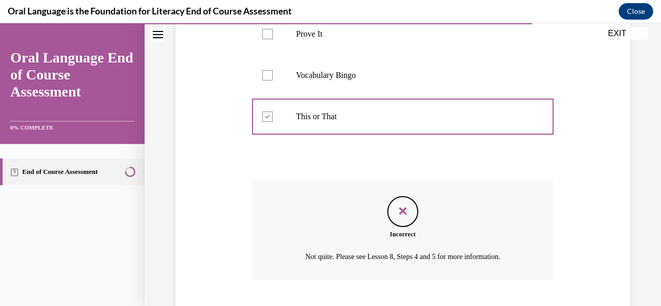
scroll to position [357, 0]
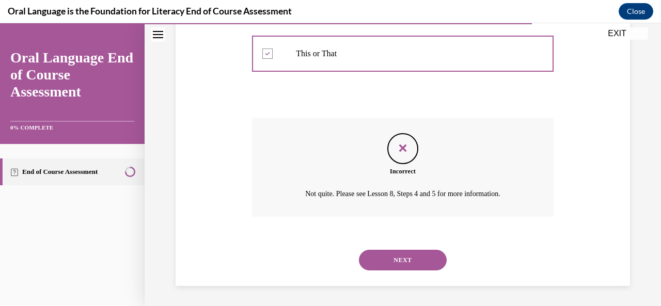
click at [420, 263] on button "NEXT" at bounding box center [403, 260] width 88 height 21
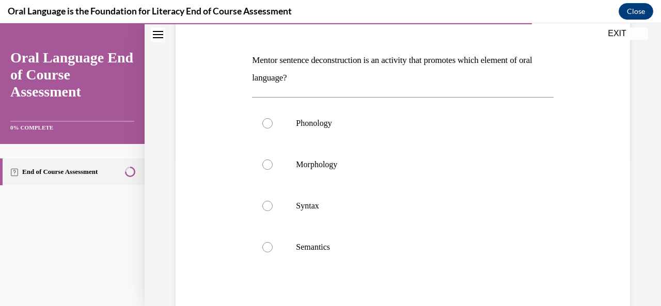
scroll to position [143, 0]
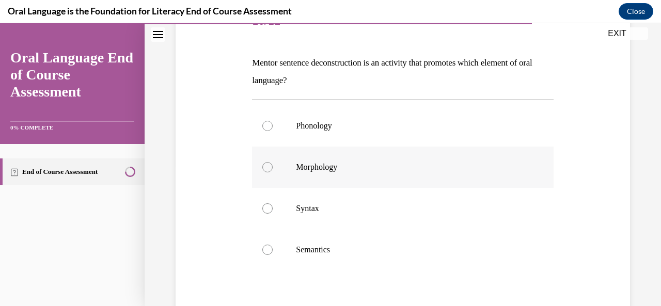
click at [312, 176] on label "Morphology" at bounding box center [402, 167] width 301 height 41
click at [273, 173] on input "Morphology" at bounding box center [268, 167] width 10 height 10
radio input "true"
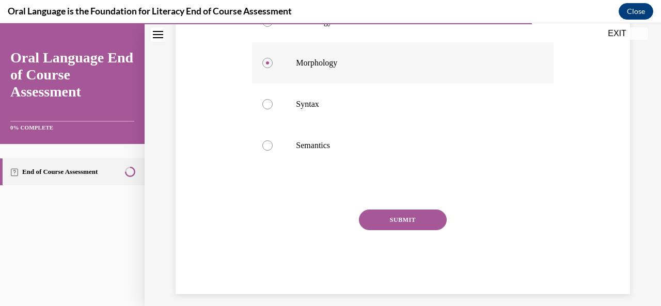
scroll to position [255, 0]
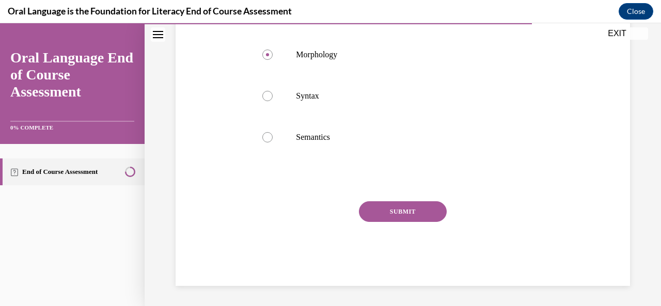
click at [417, 212] on button "SUBMIT" at bounding box center [403, 212] width 88 height 21
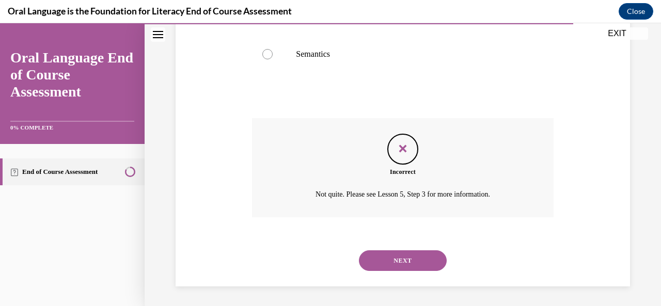
scroll to position [339, 0]
click at [403, 267] on button "NEXT" at bounding box center [403, 260] width 88 height 21
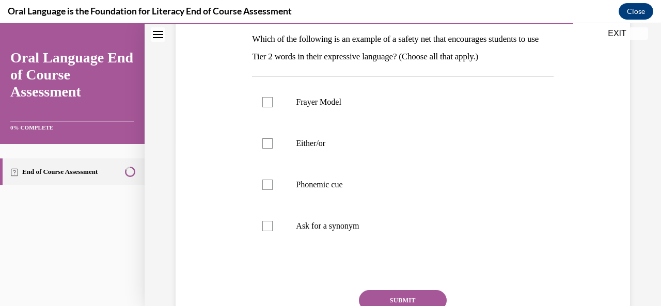
scroll to position [166, 0]
click at [269, 144] on div at bounding box center [268, 144] width 10 height 10
click at [269, 144] on input "Either/or" at bounding box center [268, 144] width 10 height 10
checkbox input "true"
click at [268, 223] on div at bounding box center [268, 227] width 10 height 10
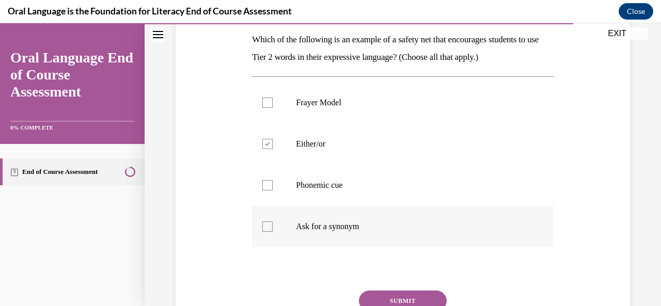
click at [268, 223] on input "Ask for a synonym" at bounding box center [268, 227] width 10 height 10
checkbox input "true"
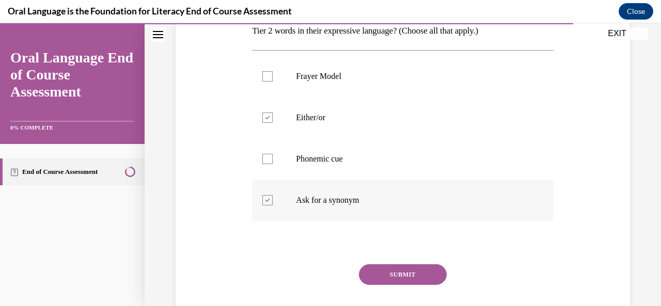
scroll to position [194, 0]
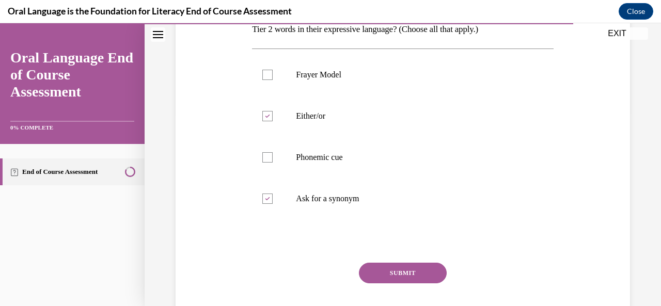
click at [368, 275] on button "SUBMIT" at bounding box center [403, 273] width 88 height 21
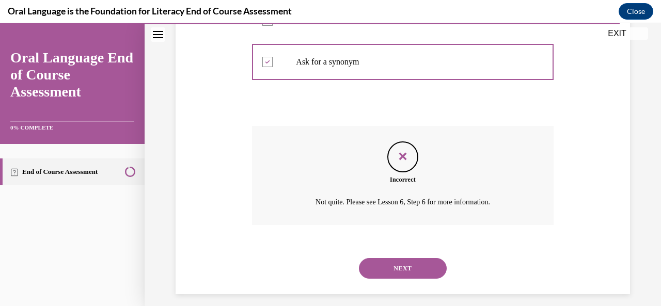
scroll to position [339, 0]
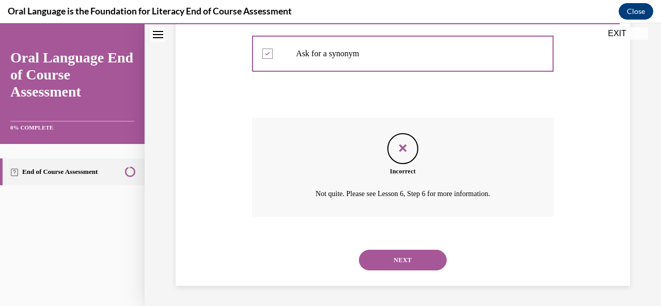
click at [408, 269] on button "NEXT" at bounding box center [403, 260] width 88 height 21
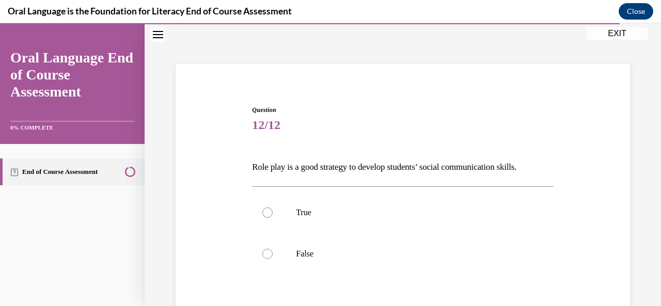
scroll to position [61, 0]
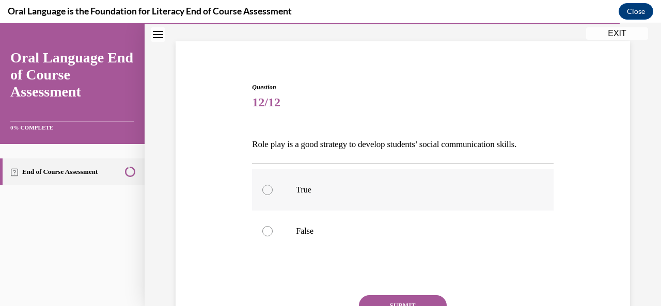
click at [320, 198] on label "True" at bounding box center [402, 190] width 301 height 41
click at [273, 195] on input "True" at bounding box center [268, 190] width 10 height 10
radio input "true"
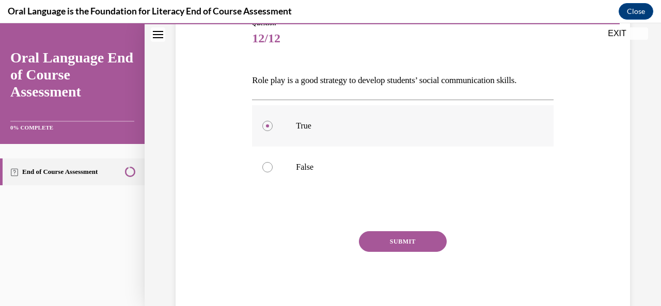
scroll to position [155, 0]
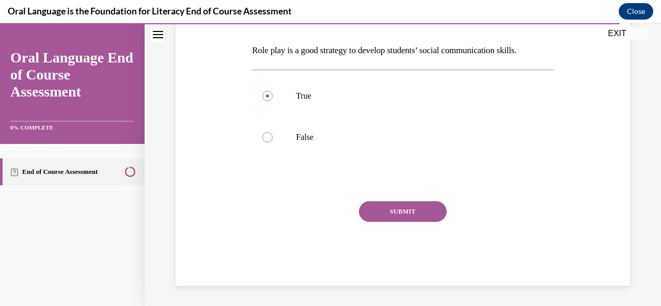
click at [615, 33] on button "EXIT" at bounding box center [618, 33] width 62 height 12
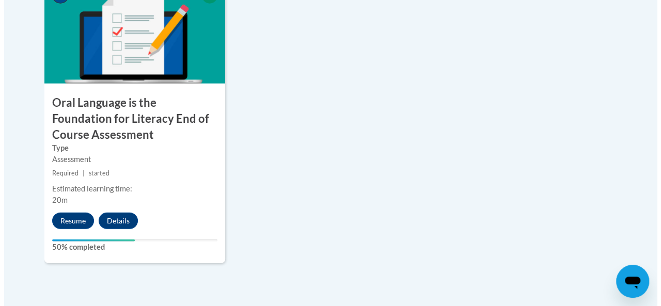
scroll to position [1260, 0]
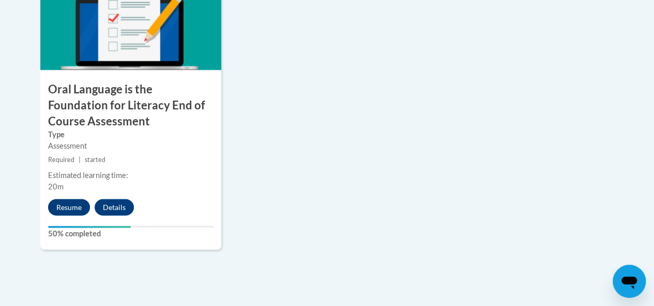
click at [66, 211] on button "Resume" at bounding box center [69, 207] width 42 height 17
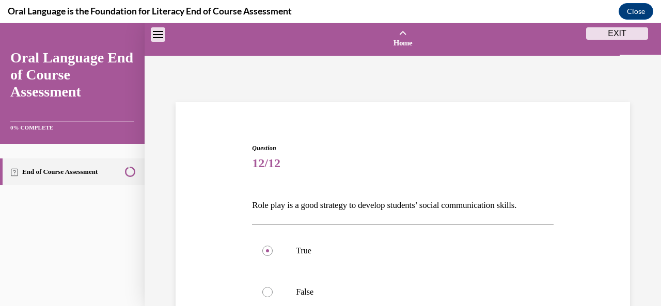
scroll to position [32, 0]
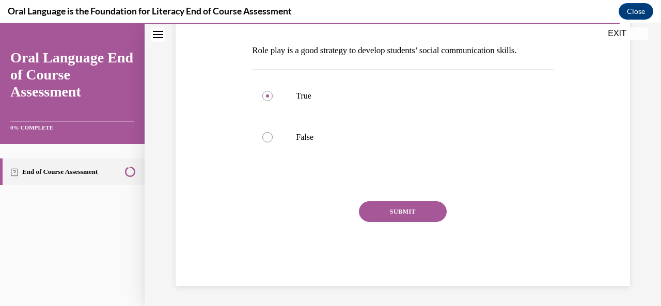
click at [406, 204] on button "SUBMIT" at bounding box center [403, 212] width 88 height 21
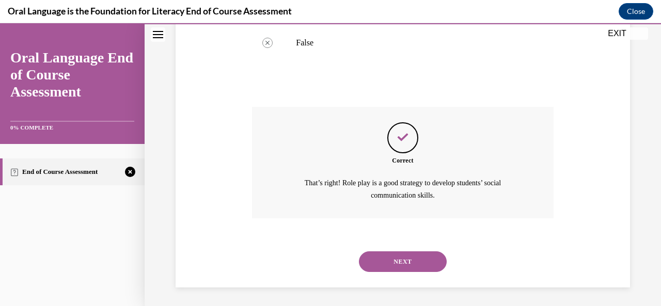
scroll to position [251, 0]
click at [387, 258] on button "NEXT" at bounding box center [403, 261] width 88 height 21
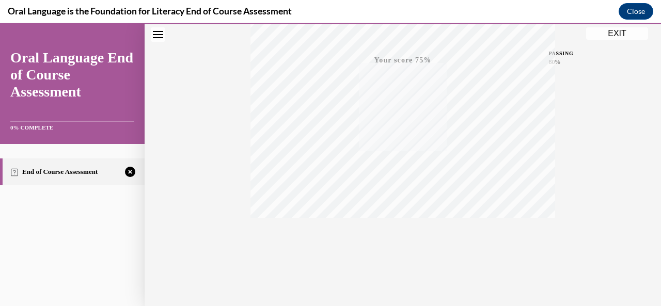
scroll to position [246, 0]
click at [404, 239] on icon "button" at bounding box center [403, 243] width 37 height 11
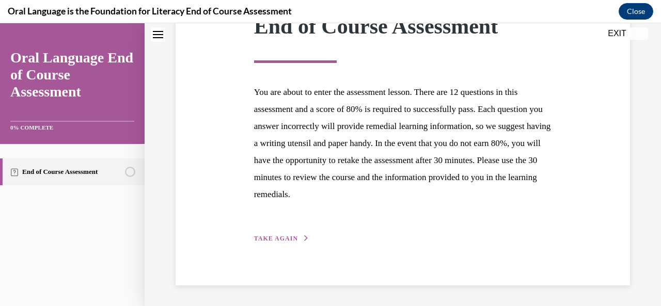
scroll to position [161, 0]
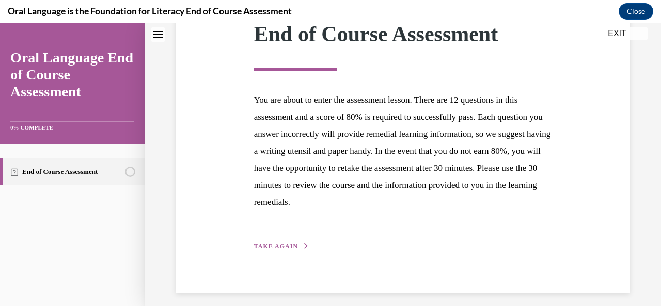
click at [285, 244] on span "TAKE AGAIN" at bounding box center [276, 246] width 44 height 7
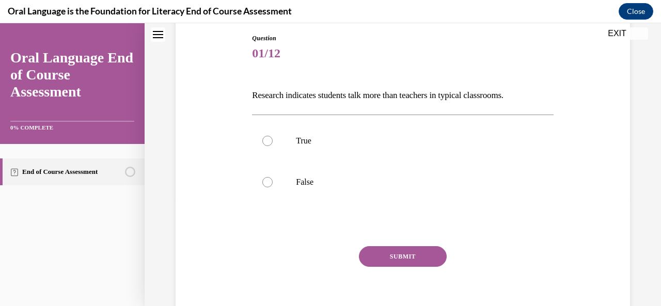
scroll to position [114, 0]
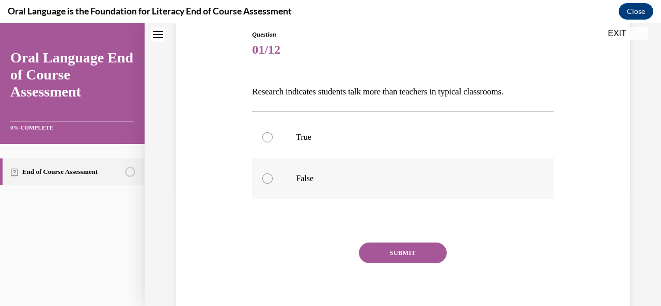
click at [296, 176] on p "False" at bounding box center [412, 179] width 232 height 10
click at [273, 176] on input "False" at bounding box center [268, 179] width 10 height 10
radio input "true"
click at [394, 252] on button "SUBMIT" at bounding box center [403, 253] width 88 height 21
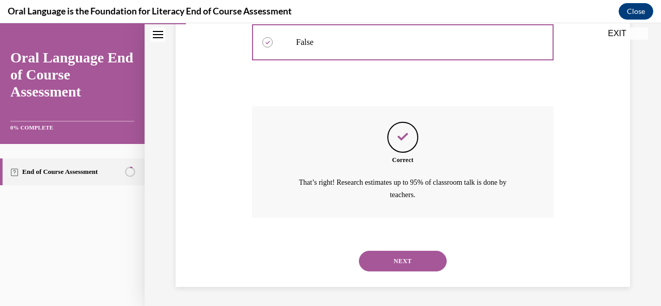
scroll to position [251, 0]
click at [391, 260] on button "NEXT" at bounding box center [403, 261] width 88 height 21
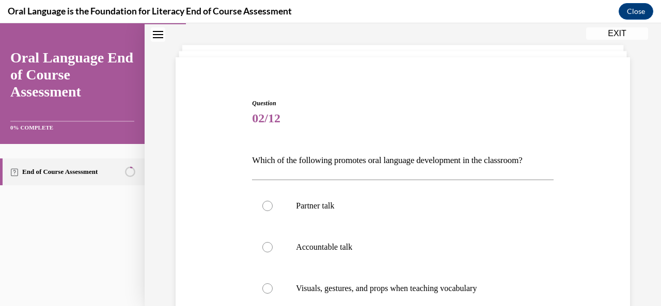
scroll to position [70, 0]
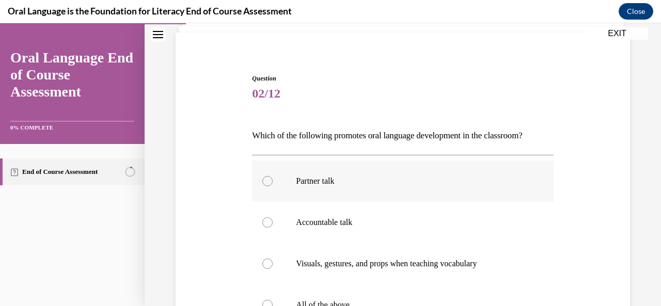
click at [343, 177] on p "Partner talk" at bounding box center [412, 181] width 232 height 10
click at [273, 177] on input "Partner talk" at bounding box center [268, 181] width 10 height 10
radio input "true"
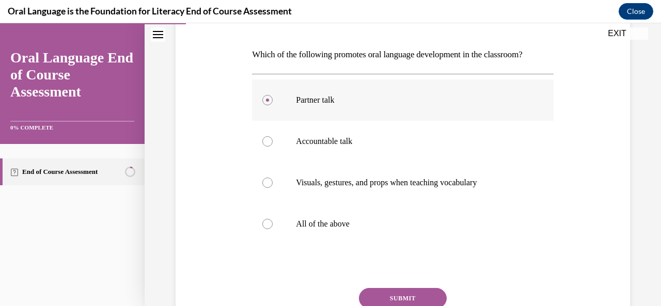
scroll to position [153, 0]
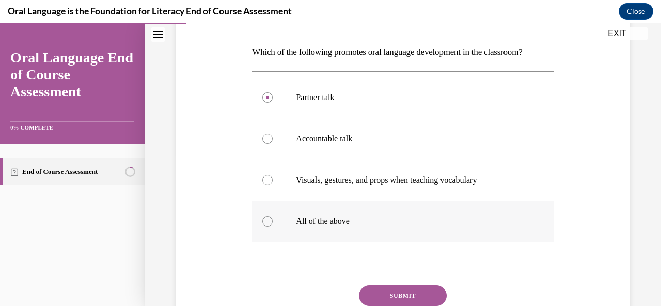
click at [393, 215] on label "All of the above" at bounding box center [402, 221] width 301 height 41
click at [273, 217] on input "All of the above" at bounding box center [268, 222] width 10 height 10
radio input "true"
click at [411, 295] on button "SUBMIT" at bounding box center [403, 296] width 88 height 21
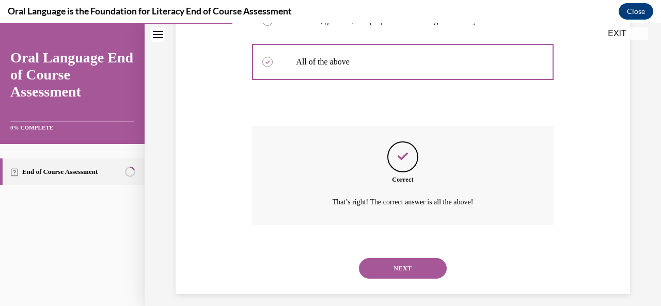
scroll to position [321, 0]
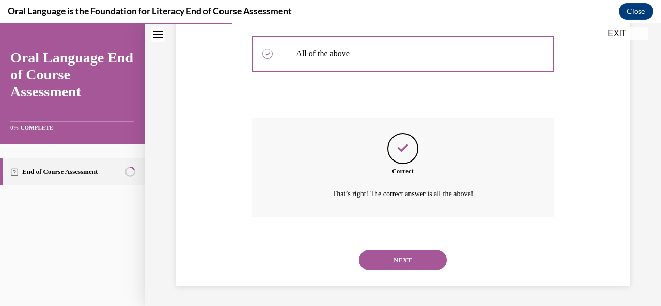
click at [410, 269] on button "NEXT" at bounding box center [403, 260] width 88 height 21
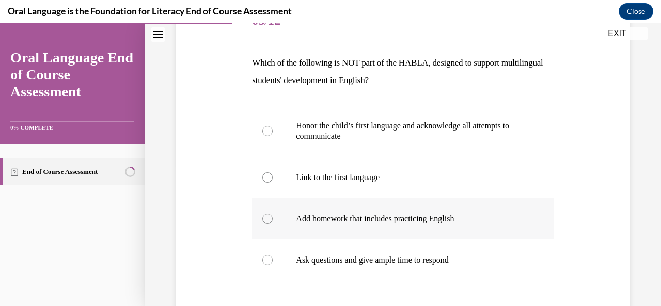
click at [405, 220] on p "Add homework that includes practicing English" at bounding box center [412, 219] width 232 height 10
click at [273, 220] on input "Add homework that includes practicing English" at bounding box center [268, 219] width 10 height 10
radio input "true"
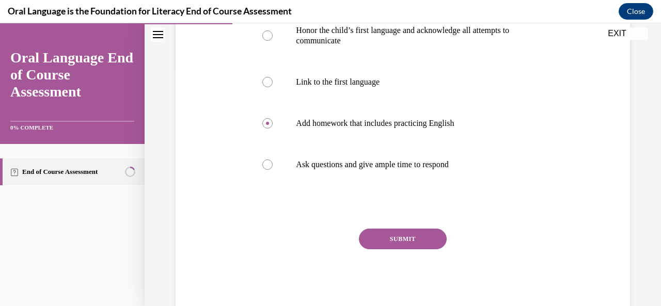
click at [401, 241] on button "SUBMIT" at bounding box center [403, 239] width 88 height 21
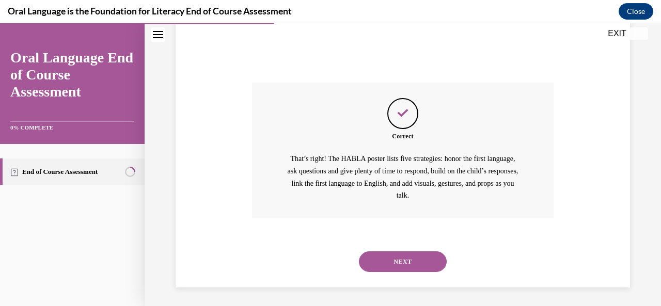
scroll to position [386, 0]
click at [402, 261] on button "NEXT" at bounding box center [403, 260] width 88 height 21
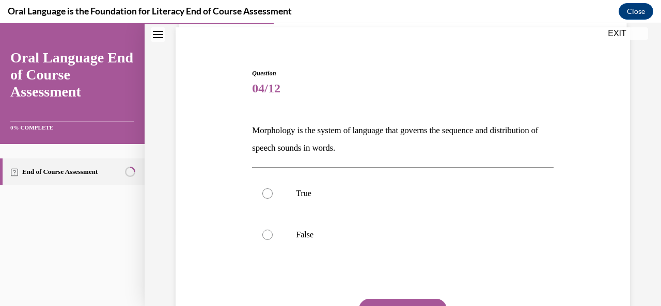
scroll to position [75, 0]
click at [377, 238] on p "False" at bounding box center [412, 234] width 232 height 10
click at [273, 238] on input "False" at bounding box center [268, 234] width 10 height 10
radio input "true"
click at [405, 303] on button "SUBMIT" at bounding box center [403, 309] width 88 height 21
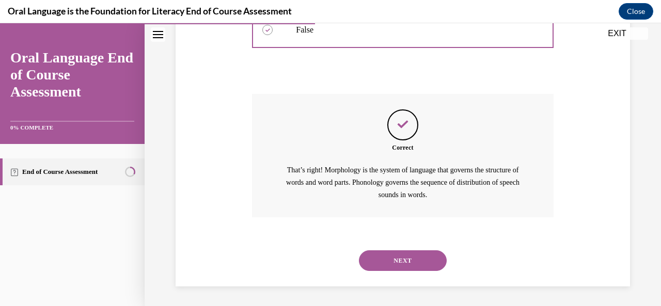
scroll to position [281, 0]
click at [406, 270] on button "NEXT" at bounding box center [403, 260] width 88 height 21
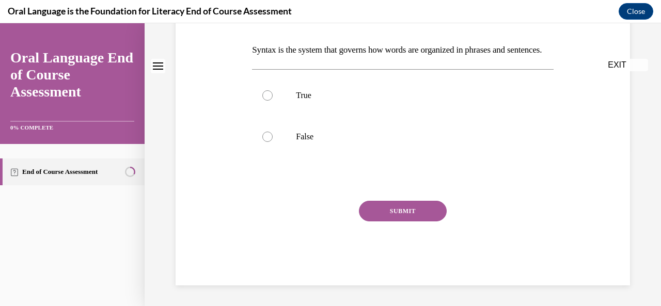
scroll to position [0, 0]
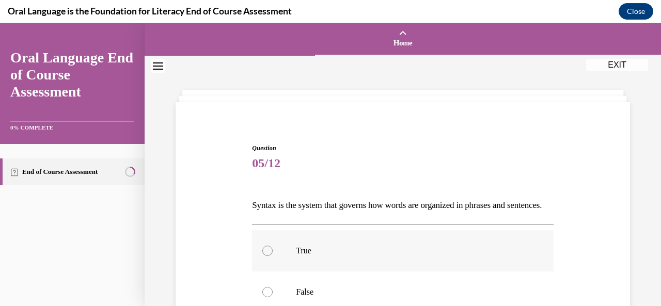
click at [390, 256] on p "True" at bounding box center [412, 251] width 232 height 10
click at [273, 256] on input "True" at bounding box center [268, 251] width 10 height 10
radio input "true"
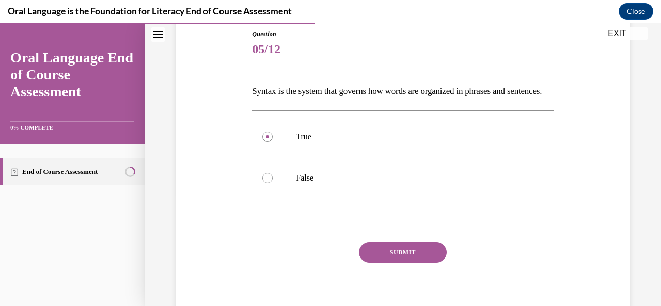
click at [406, 263] on button "SUBMIT" at bounding box center [403, 252] width 88 height 21
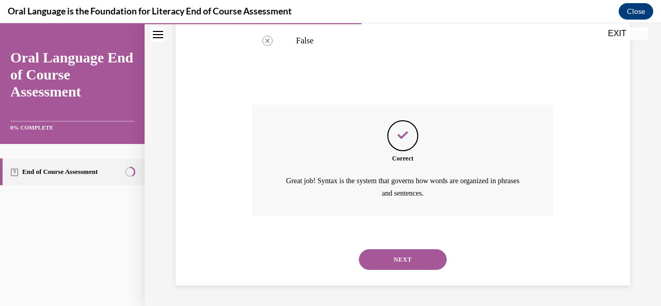
click at [407, 257] on button "NEXT" at bounding box center [403, 260] width 88 height 21
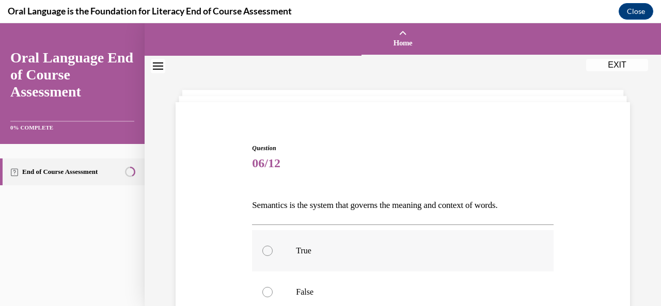
click at [382, 249] on p "True" at bounding box center [412, 251] width 232 height 10
click at [273, 249] on input "True" at bounding box center [268, 251] width 10 height 10
radio input "true"
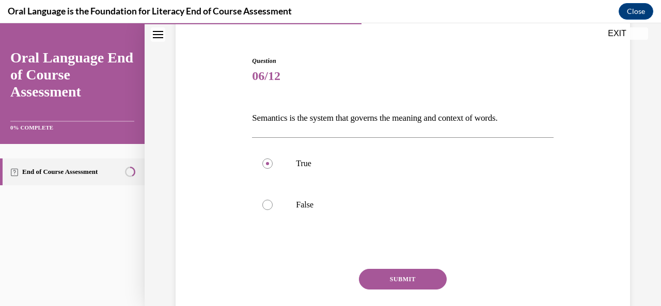
click at [411, 278] on button "SUBMIT" at bounding box center [403, 279] width 88 height 21
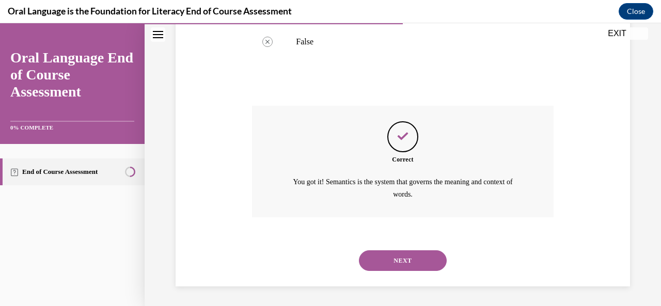
click at [411, 264] on button "NEXT" at bounding box center [403, 261] width 88 height 21
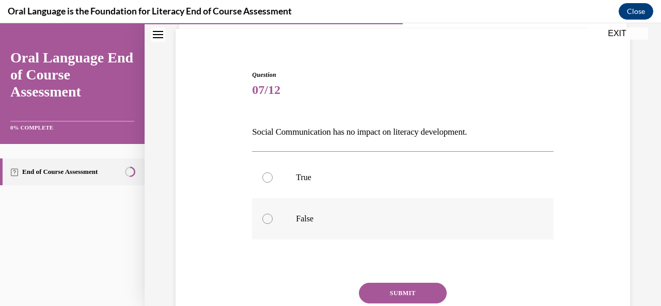
click at [396, 214] on p "False" at bounding box center [412, 219] width 232 height 10
click at [273, 214] on input "False" at bounding box center [268, 219] width 10 height 10
radio input "true"
click at [409, 293] on button "SUBMIT" at bounding box center [403, 293] width 88 height 21
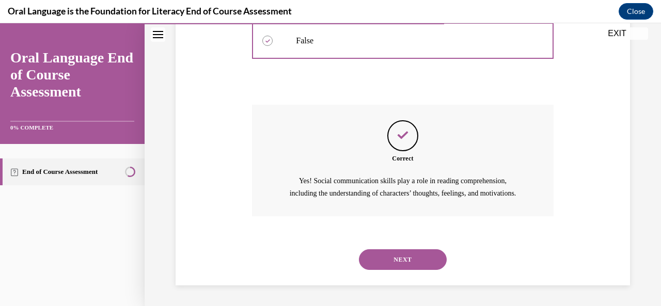
click at [407, 265] on button "NEXT" at bounding box center [403, 260] width 88 height 21
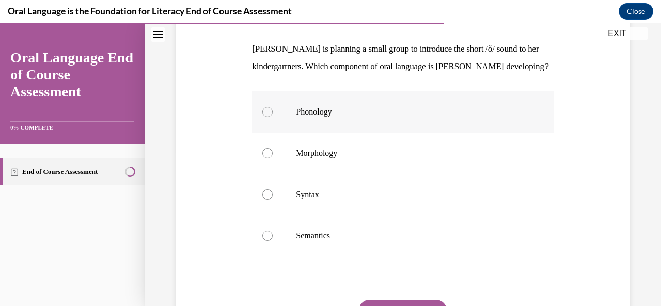
click at [316, 120] on label "Phonology" at bounding box center [402, 111] width 301 height 41
click at [273, 117] on input "Phonology" at bounding box center [268, 112] width 10 height 10
radio input "true"
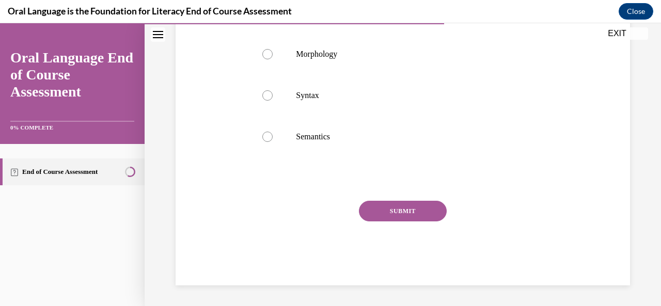
click at [406, 218] on button "SUBMIT" at bounding box center [403, 211] width 88 height 21
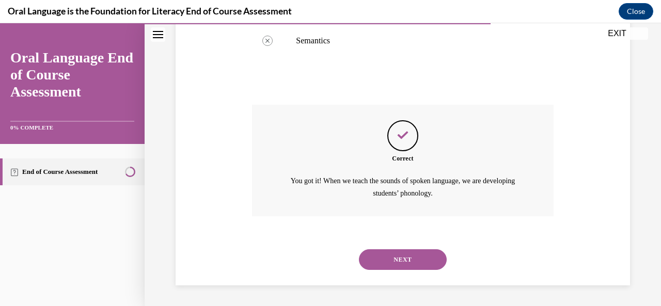
scroll to position [368, 0]
click at [418, 265] on button "NEXT" at bounding box center [403, 260] width 88 height 21
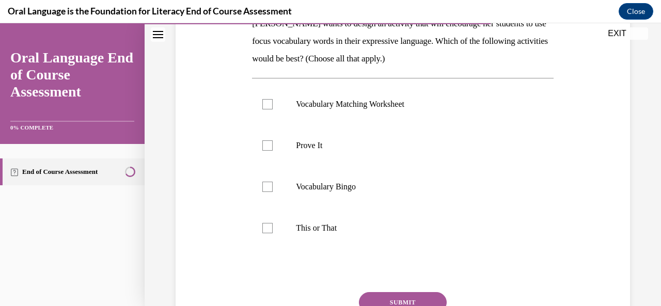
scroll to position [196, 0]
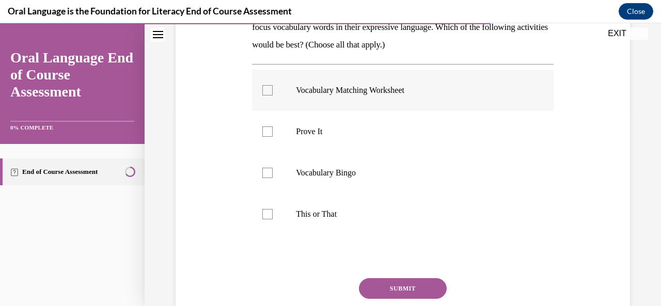
click at [378, 89] on p "Vocabulary Matching Worksheet" at bounding box center [412, 90] width 232 height 10
click at [273, 89] on input "Vocabulary Matching Worksheet" at bounding box center [268, 90] width 10 height 10
checkbox input "true"
click at [312, 131] on p "Prove It" at bounding box center [412, 132] width 232 height 10
click at [273, 131] on input "Prove It" at bounding box center [268, 132] width 10 height 10
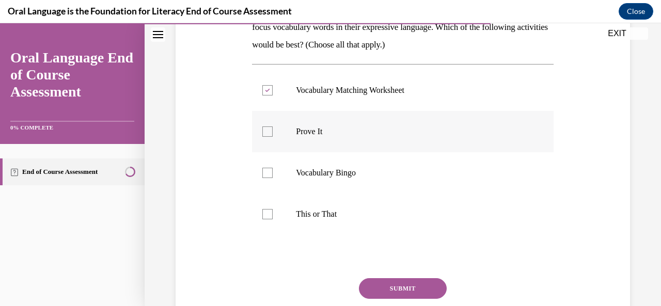
checkbox input "true"
click at [342, 175] on p "Vocabulary Bingo" at bounding box center [412, 173] width 232 height 10
click at [273, 175] on input "Vocabulary Bingo" at bounding box center [268, 173] width 10 height 10
checkbox input "true"
click at [330, 214] on p "This or That" at bounding box center [412, 214] width 232 height 10
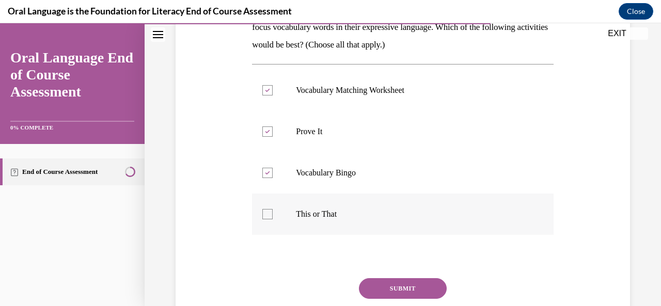
click at [273, 214] on input "This or That" at bounding box center [268, 214] width 10 height 10
checkbox input "true"
click at [406, 287] on button "SUBMIT" at bounding box center [403, 289] width 88 height 21
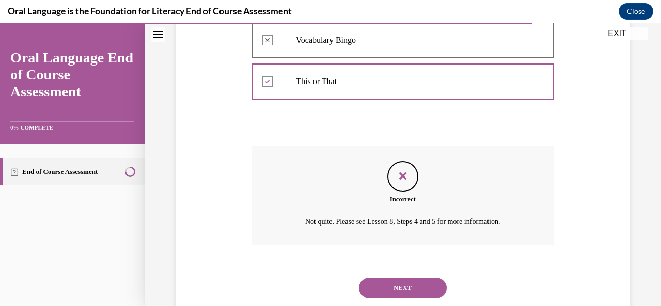
scroll to position [357, 0]
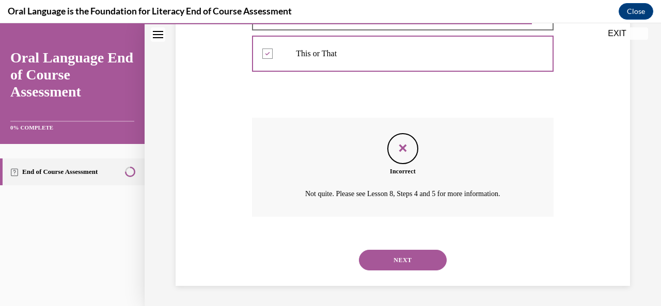
click at [416, 257] on button "NEXT" at bounding box center [403, 260] width 88 height 21
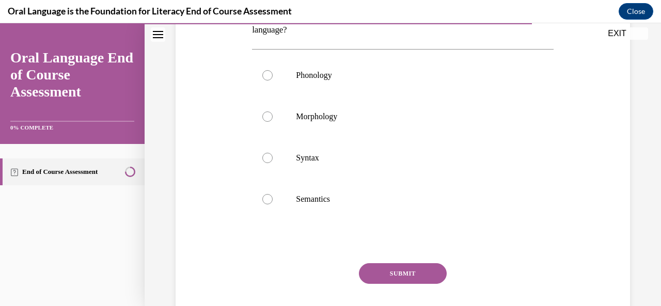
scroll to position [165, 0]
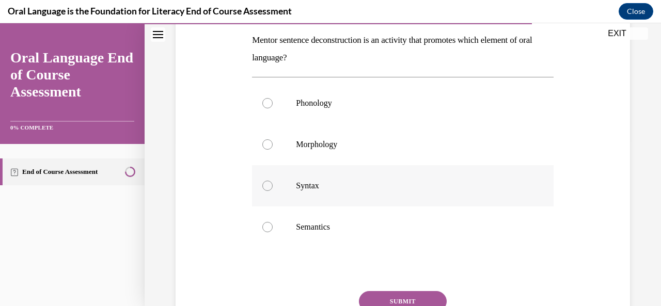
click at [322, 179] on label "Syntax" at bounding box center [402, 185] width 301 height 41
click at [273, 181] on input "Syntax" at bounding box center [268, 186] width 10 height 10
radio input "true"
click at [371, 291] on button "SUBMIT" at bounding box center [403, 301] width 88 height 21
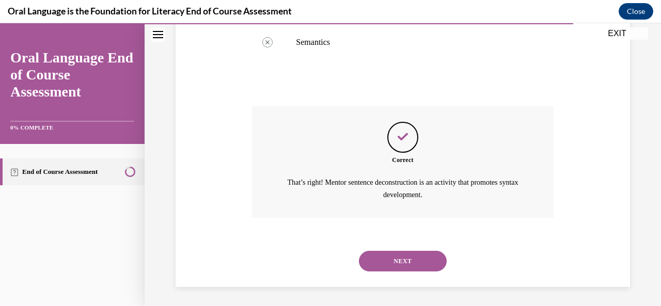
scroll to position [351, 0]
click at [392, 266] on button "NEXT" at bounding box center [403, 261] width 88 height 21
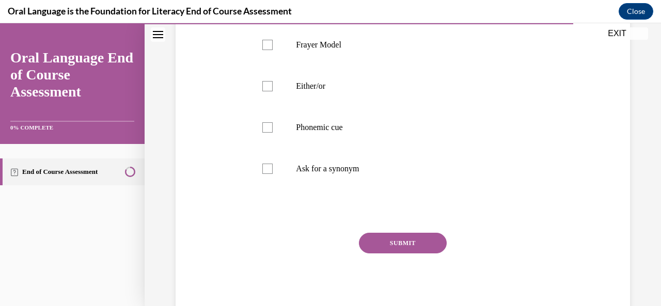
scroll to position [222, 0]
click at [357, 148] on label "Phonemic cue" at bounding box center [402, 129] width 301 height 41
click at [273, 134] on input "Phonemic cue" at bounding box center [268, 129] width 10 height 10
checkbox input "true"
click at [343, 179] on label "Ask for a synonym" at bounding box center [402, 170] width 301 height 41
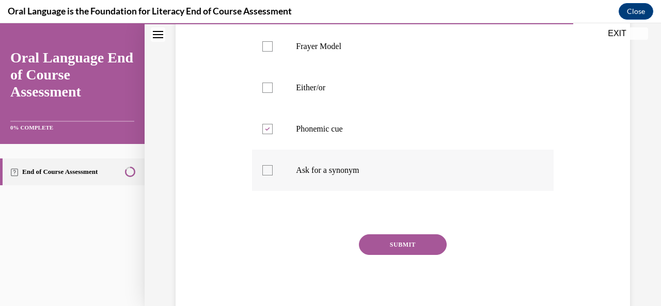
click at [273, 176] on input "Ask for a synonym" at bounding box center [268, 170] width 10 height 10
checkbox input "true"
click at [336, 96] on label "Either/or" at bounding box center [402, 87] width 301 height 41
click at [273, 93] on input "Either/or" at bounding box center [268, 88] width 10 height 10
checkbox input "true"
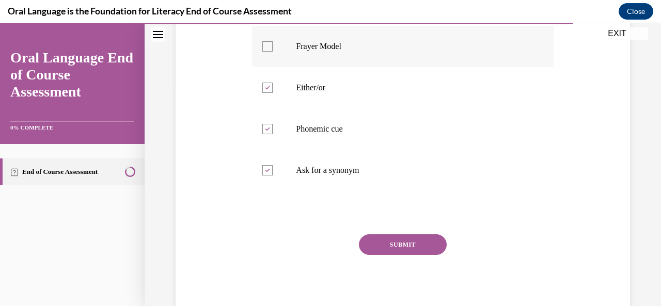
click at [338, 49] on p "Frayer Model" at bounding box center [412, 46] width 232 height 10
click at [273, 49] on input "Frayer Model" at bounding box center [268, 46] width 10 height 10
checkbox input "true"
click at [378, 250] on button "SUBMIT" at bounding box center [403, 245] width 88 height 21
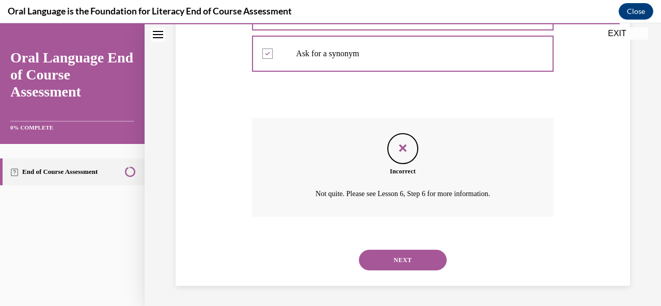
scroll to position [337, 0]
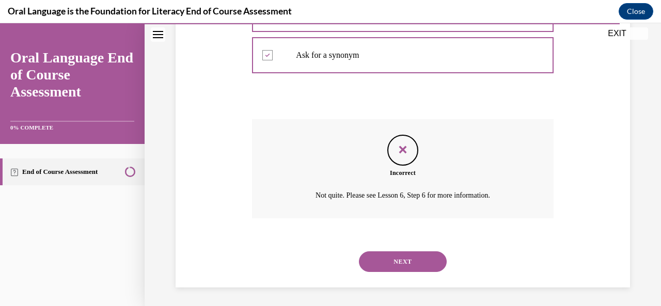
click at [394, 261] on button "NEXT" at bounding box center [403, 262] width 88 height 21
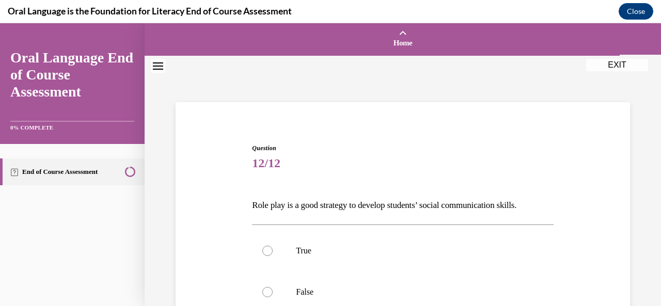
scroll to position [50, 0]
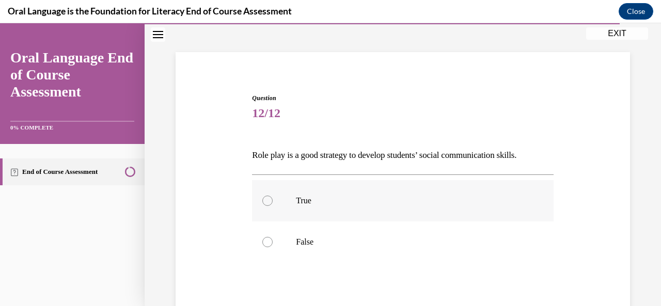
click at [392, 214] on label "True" at bounding box center [402, 200] width 301 height 41
click at [273, 206] on input "True" at bounding box center [268, 201] width 10 height 10
radio input "true"
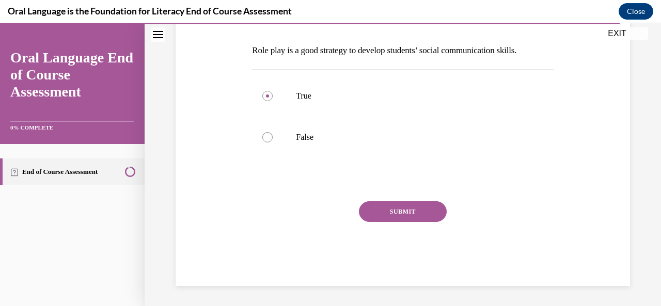
click at [395, 212] on button "SUBMIT" at bounding box center [403, 212] width 88 height 21
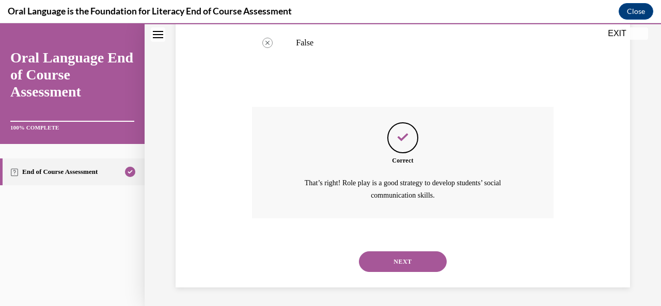
scroll to position [251, 0]
click at [385, 254] on button "NEXT" at bounding box center [403, 261] width 88 height 21
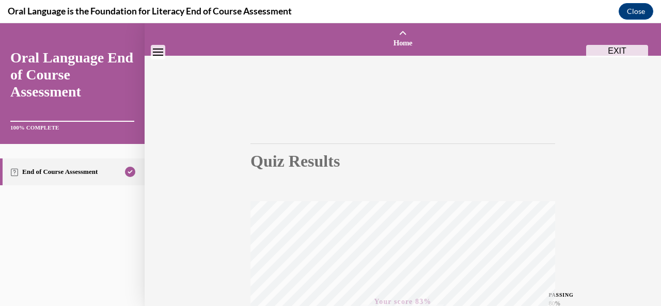
scroll to position [246, 0]
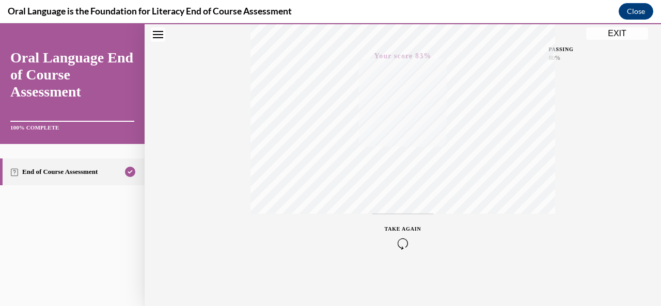
click at [632, 32] on button "EXIT" at bounding box center [618, 33] width 62 height 12
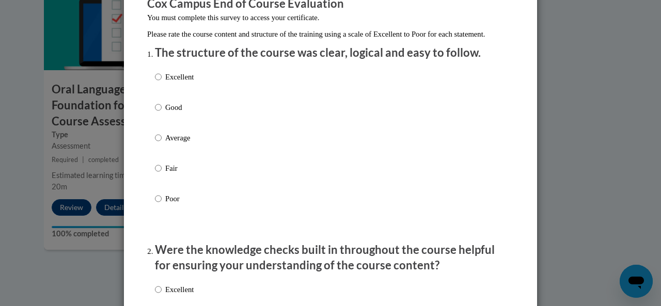
scroll to position [100, 0]
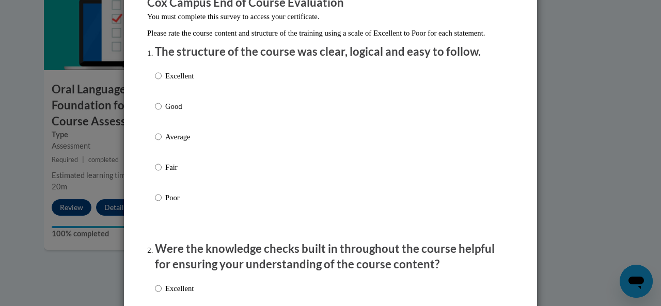
click at [170, 82] on p "Excellent" at bounding box center [179, 75] width 28 height 11
click at [162, 82] on input "Excellent" at bounding box center [158, 75] width 7 height 11
radio input "true"
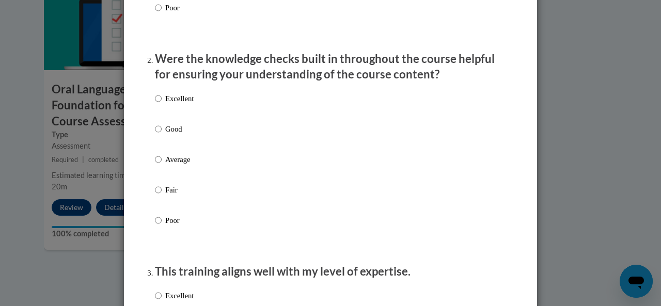
scroll to position [293, 0]
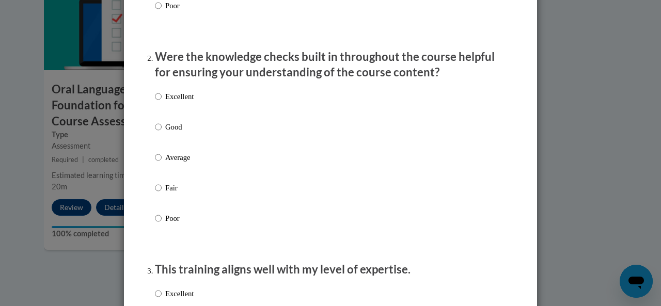
click at [178, 102] on p "Excellent" at bounding box center [179, 96] width 28 height 11
click at [162, 102] on input "Excellent" at bounding box center [158, 96] width 7 height 11
radio input "true"
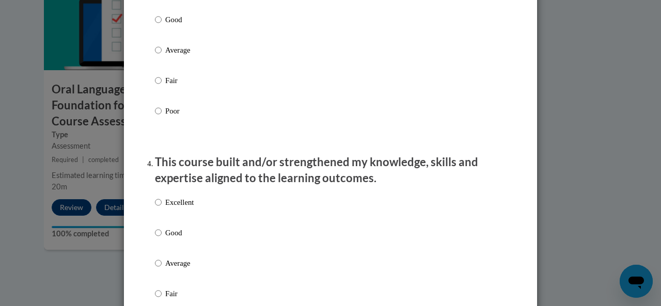
scroll to position [644, 0]
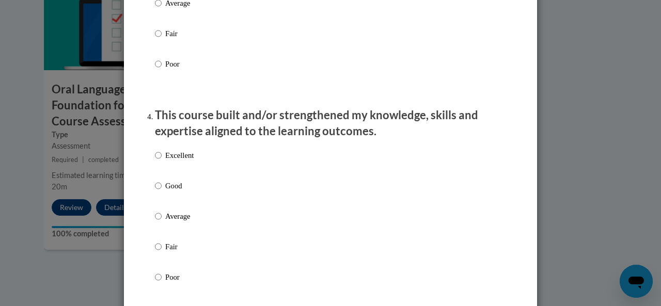
click at [159, 255] on label "Fair" at bounding box center [174, 255] width 39 height 28
click at [159, 253] on input "Fair" at bounding box center [158, 246] width 7 height 11
radio input "true"
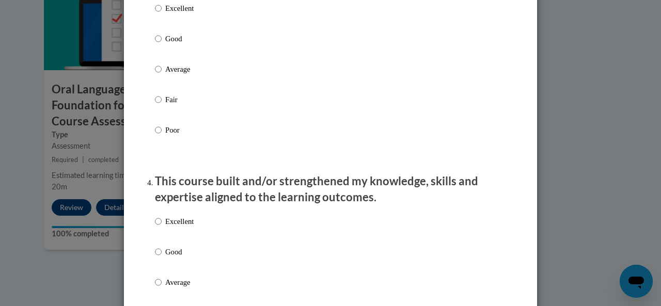
scroll to position [578, 0]
click at [160, 118] on label "Fair" at bounding box center [174, 109] width 39 height 28
click at [160, 106] on input "Fair" at bounding box center [158, 100] width 7 height 11
radio input "true"
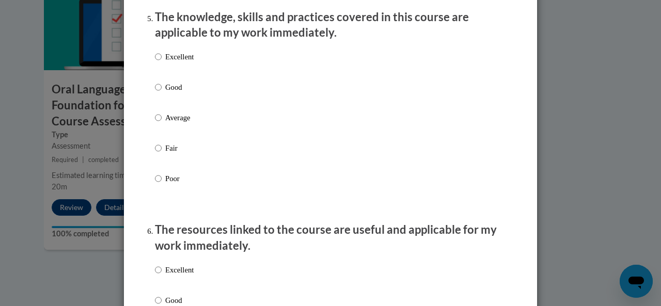
scroll to position [957, 0]
click at [165, 153] on p "Fair" at bounding box center [179, 147] width 28 height 11
click at [162, 153] on input "Fair" at bounding box center [158, 147] width 7 height 11
radio input "true"
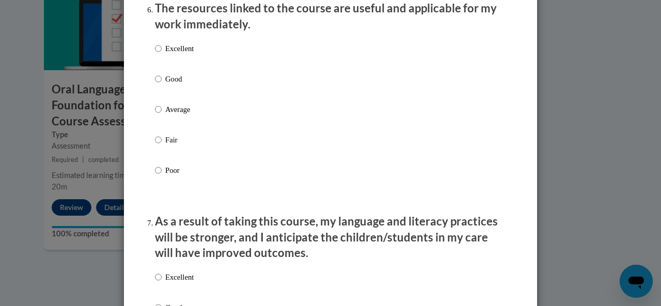
scroll to position [1178, 0]
click at [170, 145] on p "Fair" at bounding box center [179, 139] width 28 height 11
click at [162, 145] on input "Fair" at bounding box center [158, 139] width 7 height 11
radio input "true"
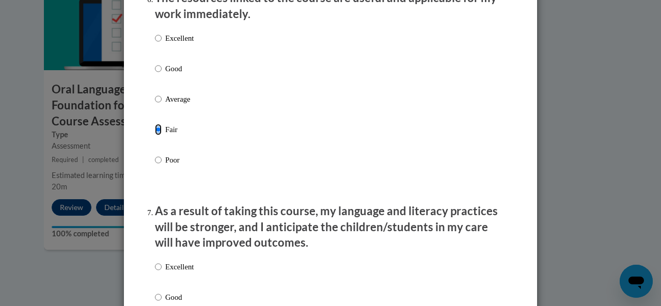
scroll to position [1189, 0]
click at [179, 101] on div "Excellent Good Average Fair Poor" at bounding box center [174, 107] width 39 height 160
drag, startPoint x: 174, startPoint y: 109, endPoint x: 179, endPoint y: 101, distance: 8.9
click at [179, 101] on div "Excellent Good Average Fair Poor" at bounding box center [174, 107] width 39 height 160
click at [167, 104] on p "Average" at bounding box center [179, 98] width 28 height 11
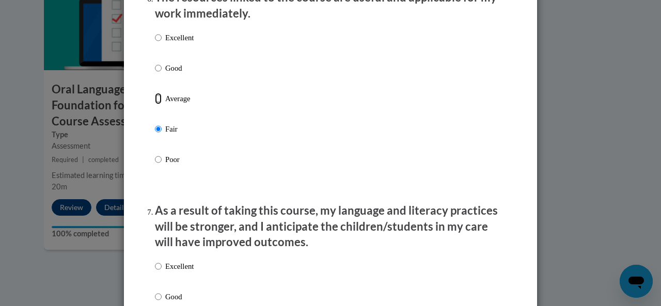
click at [162, 104] on input "Average" at bounding box center [158, 98] width 7 height 11
radio input "true"
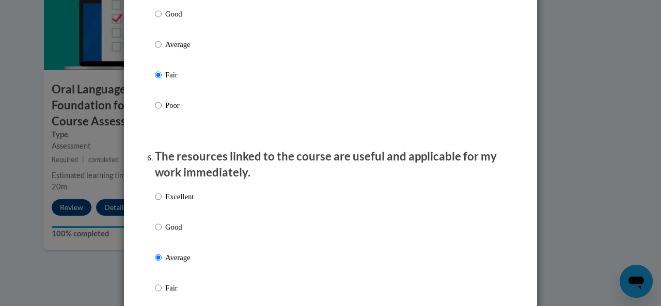
click at [170, 50] on p "Average" at bounding box center [179, 44] width 28 height 11
click at [162, 50] on input "Average" at bounding box center [158, 44] width 7 height 11
radio input "true"
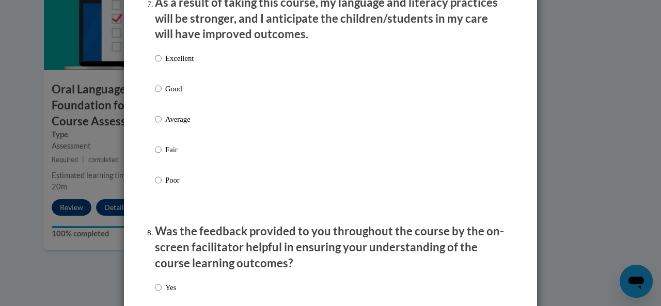
scroll to position [1397, 0]
click at [177, 64] on p "Excellent" at bounding box center [179, 57] width 28 height 11
click at [162, 64] on input "Excellent" at bounding box center [158, 57] width 7 height 11
radio input "true"
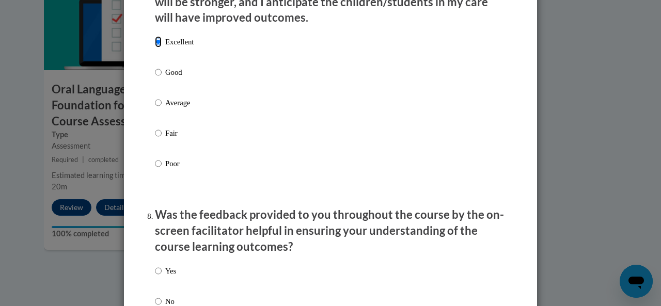
scroll to position [1414, 0]
click at [165, 78] on p "Good" at bounding box center [179, 71] width 28 height 11
click at [162, 78] on input "Good" at bounding box center [158, 71] width 7 height 11
radio input "true"
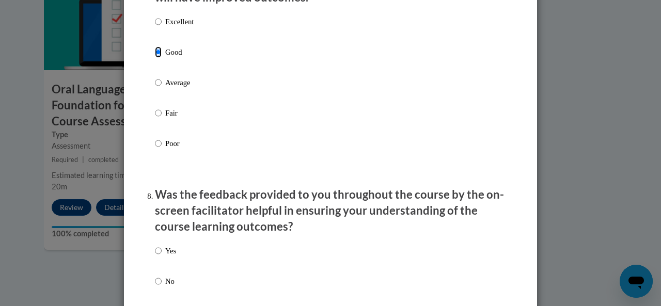
scroll to position [1433, 0]
click at [166, 27] on p "Excellent" at bounding box center [179, 22] width 28 height 11
click at [162, 27] on input "Excellent" at bounding box center [158, 22] width 7 height 11
radio input "true"
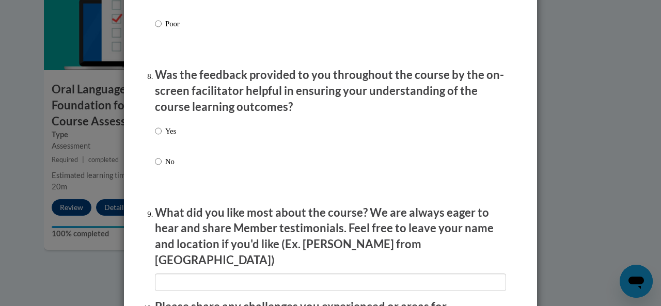
scroll to position [1571, 0]
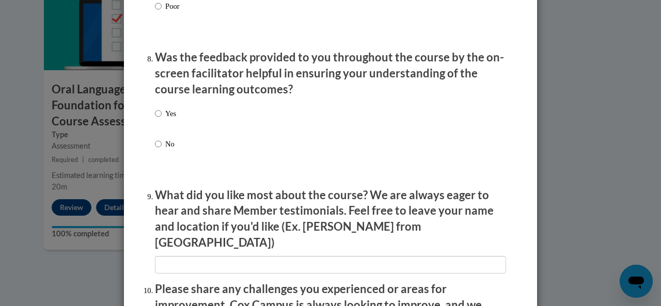
click at [160, 126] on label "Yes" at bounding box center [165, 122] width 21 height 28
click at [160, 119] on input "Yes" at bounding box center [158, 113] width 7 height 11
radio input "true"
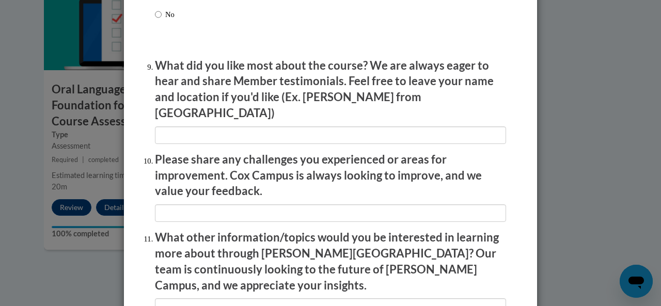
scroll to position [1706, 0]
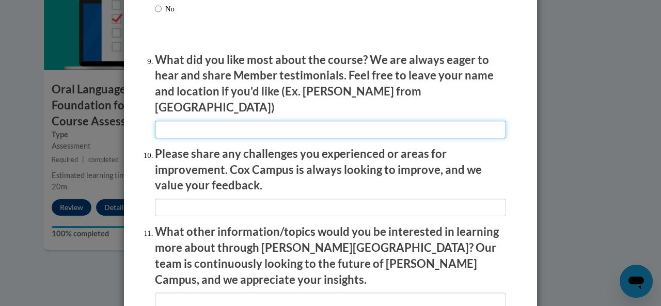
click at [160, 126] on input "textbox" at bounding box center [330, 130] width 351 height 18
type input "I liked the resources!!"
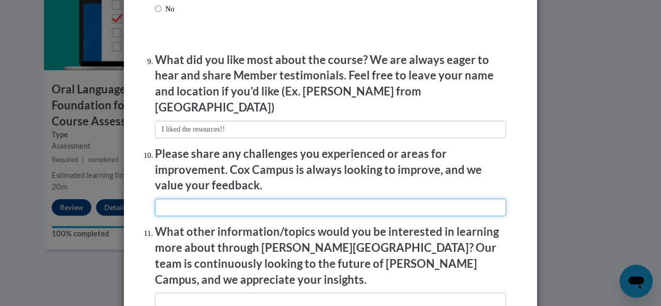
click at [244, 199] on input "textbox" at bounding box center [330, 208] width 351 height 18
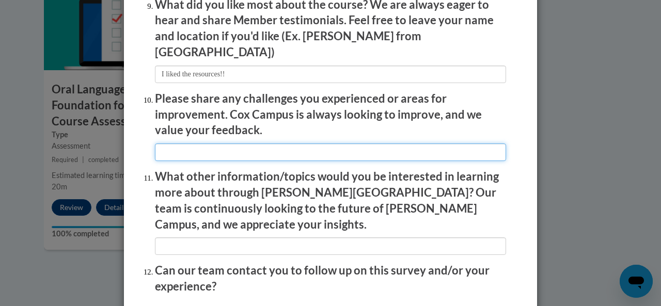
scroll to position [1759, 0]
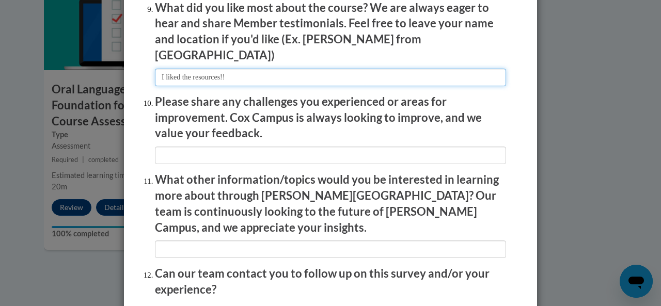
drag, startPoint x: 258, startPoint y: 77, endPoint x: 145, endPoint y: 77, distance: 113.7
paste input "I liked the resources!!"
click at [174, 70] on input "textbox" at bounding box center [330, 78] width 351 height 18
type input "I love the resources!!"
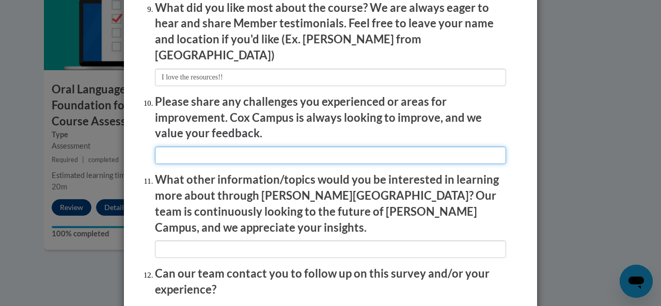
click at [276, 147] on input "textbox" at bounding box center [330, 156] width 351 height 18
click at [501, 147] on input "textbox" at bounding box center [330, 156] width 351 height 18
type input "The select multiple answers question on the final quiz was confusing because wh…"
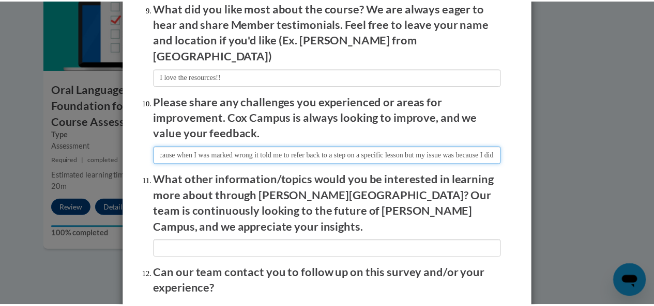
scroll to position [0, 0]
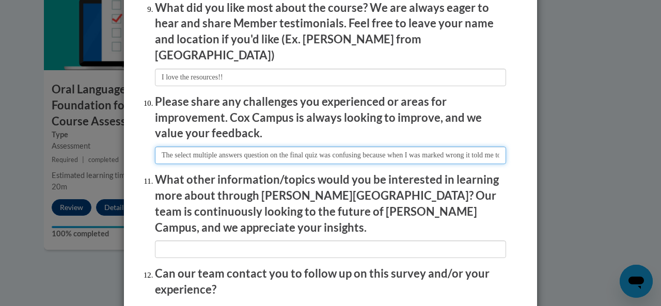
drag, startPoint x: 501, startPoint y: 146, endPoint x: 63, endPoint y: 139, distance: 438.3
click at [63, 139] on div "Feedback Questionnaire Rate Course Comments Cox Campus End of Course Evaluation…" at bounding box center [330, 153] width 661 height 306
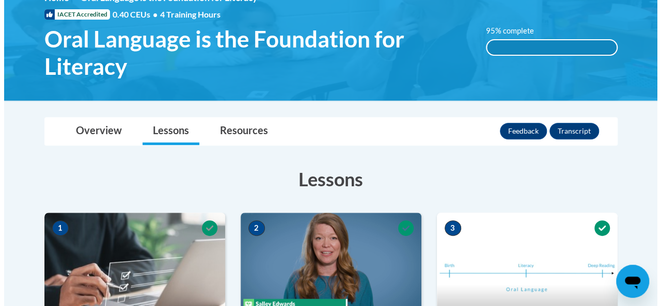
scroll to position [158, 0]
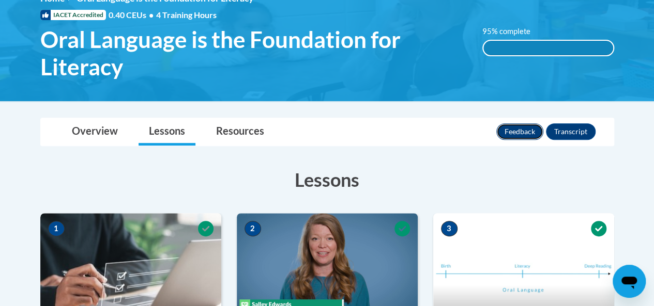
click at [521, 126] on button "Feedback" at bounding box center [519, 132] width 47 height 17
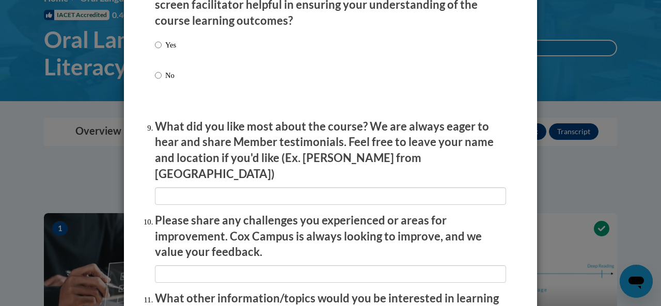
scroll to position [1788, 0]
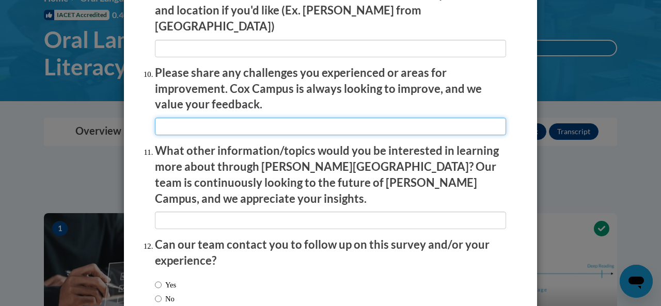
click at [337, 125] on input "textbox" at bounding box center [330, 127] width 351 height 18
paste input "I liked the resources!!"
type input "I liked the resources!!"
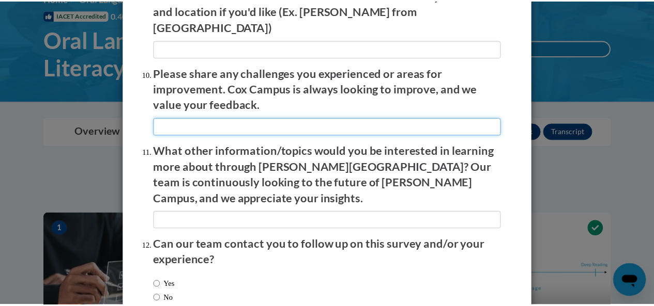
scroll to position [1842, 0]
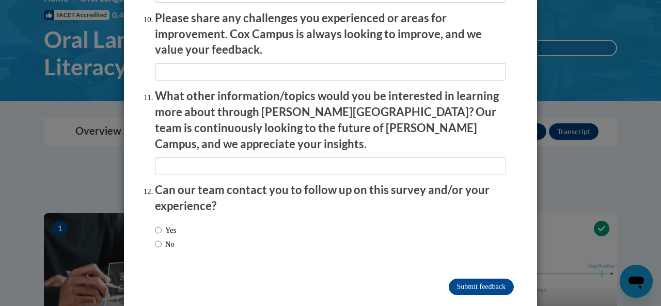
click at [602, 208] on div "Feedback Questionnaire Rate Course Comments Cox Campus End of Course Evaluation…" at bounding box center [330, 153] width 661 height 306
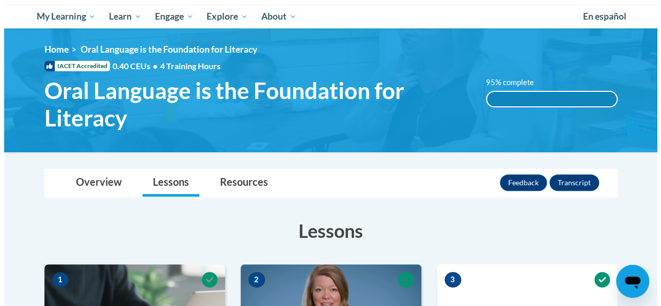
scroll to position [106, 0]
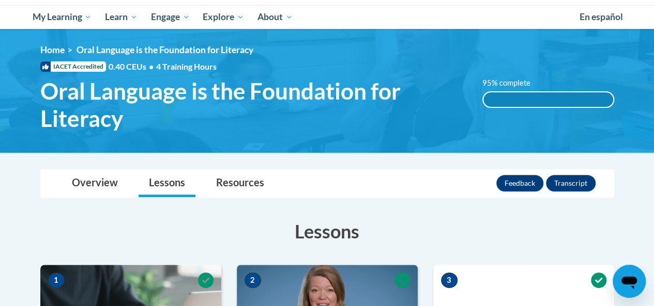
click at [496, 87] on label "95% complete" at bounding box center [511, 83] width 59 height 11
click at [529, 178] on button "Feedback" at bounding box center [519, 183] width 47 height 17
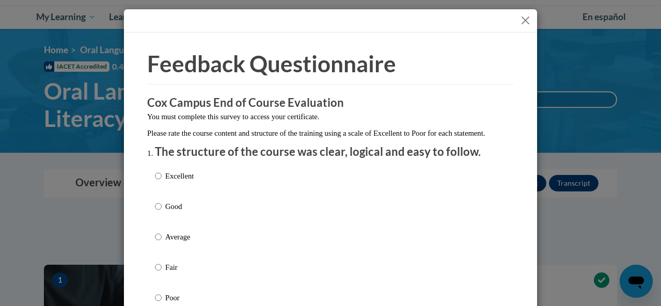
click at [185, 195] on label "Excellent" at bounding box center [174, 185] width 39 height 28
click at [162, 182] on input "Excellent" at bounding box center [158, 176] width 7 height 11
radio input "true"
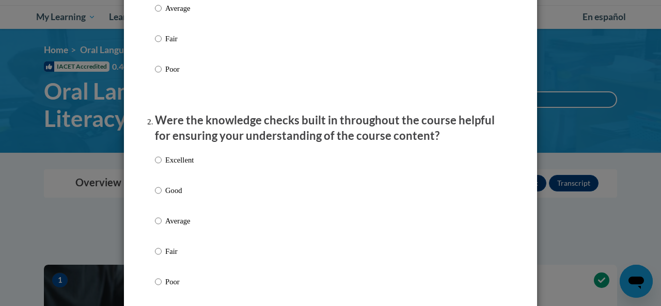
click at [161, 166] on label "Excellent" at bounding box center [174, 169] width 39 height 28
click at [161, 166] on input "Excellent" at bounding box center [158, 160] width 7 height 11
radio input "true"
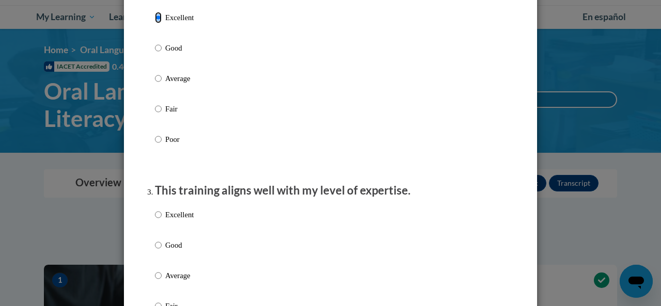
scroll to position [372, 0]
click at [164, 216] on div "Excellent Good Average Fair Poor" at bounding box center [174, 284] width 39 height 160
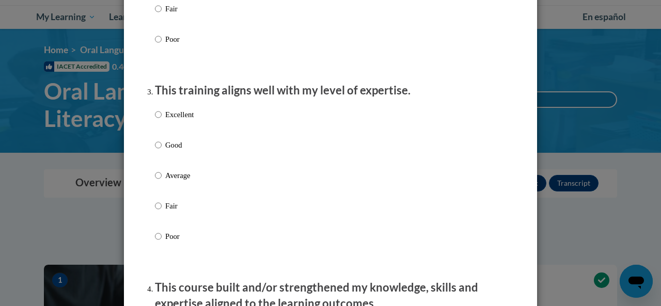
scroll to position [472, 0]
click at [155, 120] on input "Excellent" at bounding box center [158, 114] width 7 height 11
radio input "true"
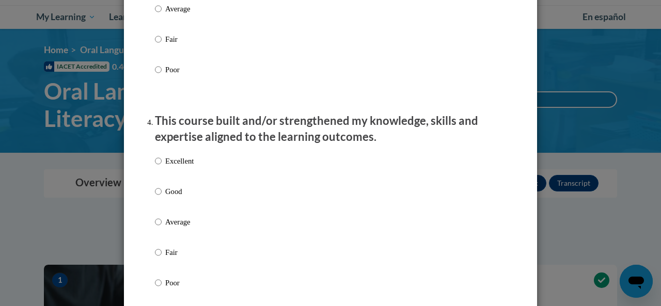
click at [178, 167] on p "Excellent" at bounding box center [179, 161] width 28 height 11
click at [162, 167] on input "Excellent" at bounding box center [158, 161] width 7 height 11
radio input "true"
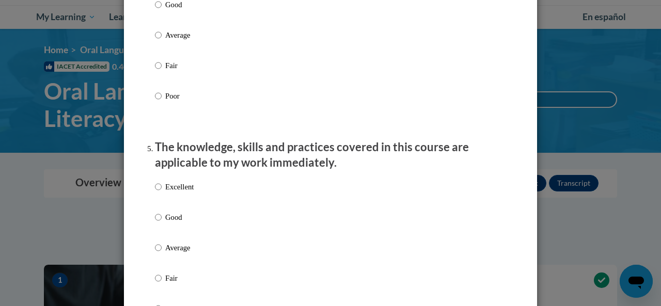
click at [166, 193] on p "Excellent" at bounding box center [179, 186] width 28 height 11
click at [162, 193] on input "Excellent" at bounding box center [158, 186] width 7 height 11
radio input "true"
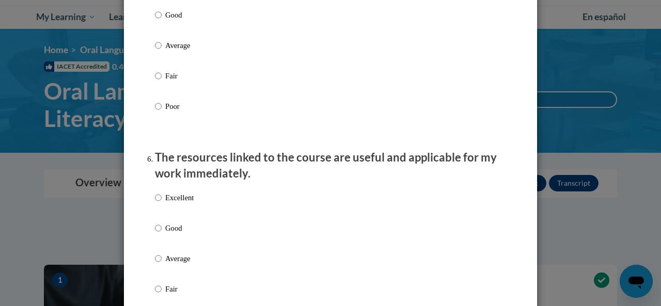
click at [168, 216] on label "Excellent" at bounding box center [174, 206] width 39 height 28
click at [162, 204] on input "Excellent" at bounding box center [158, 197] width 7 height 11
radio input "true"
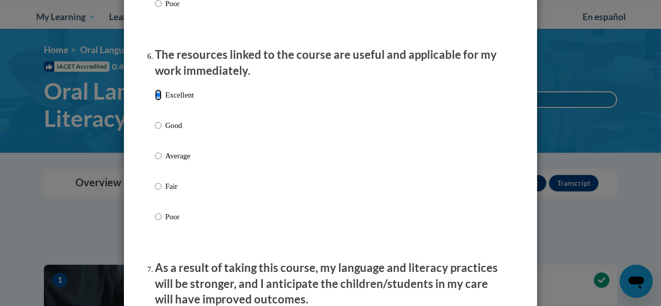
scroll to position [1242, 0]
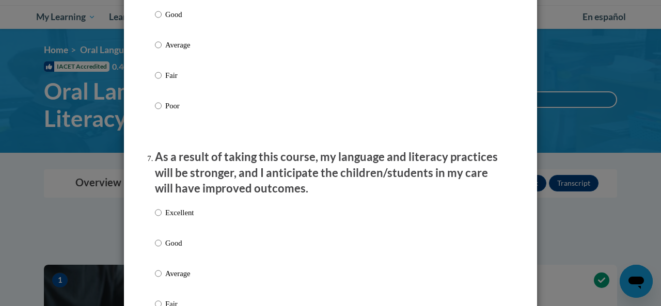
click at [176, 218] on p "Excellent" at bounding box center [179, 212] width 28 height 11
click at [162, 218] on input "Excellent" at bounding box center [158, 212] width 7 height 11
radio input "true"
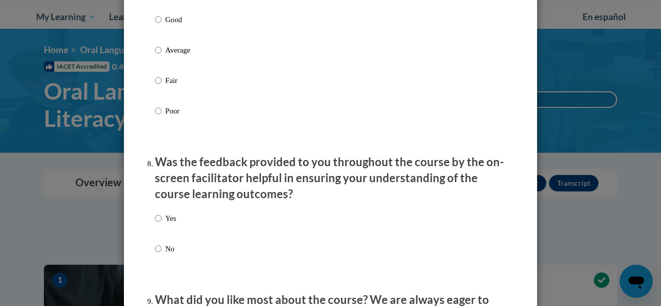
click at [168, 224] on p "Yes" at bounding box center [170, 218] width 11 height 11
click at [162, 224] on input "Yes" at bounding box center [158, 218] width 7 height 11
radio input "true"
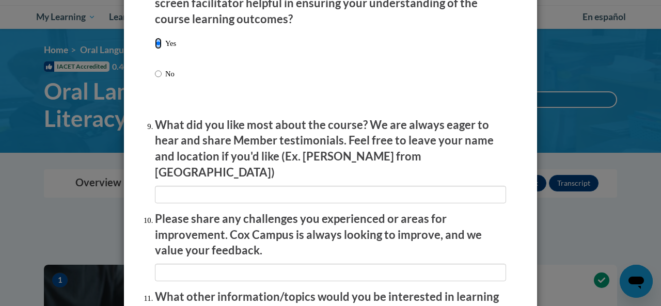
scroll to position [1643, 0]
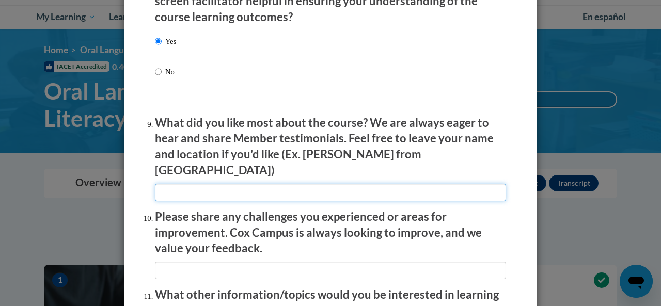
click at [193, 184] on input "textbox" at bounding box center [330, 193] width 351 height 18
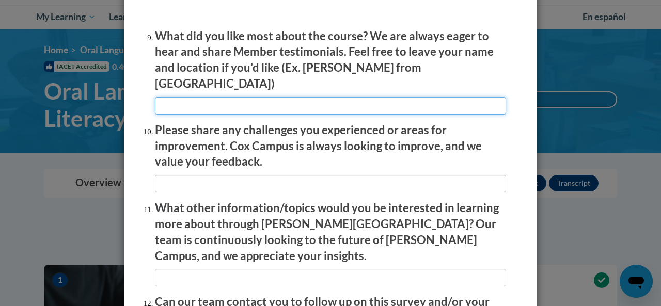
scroll to position [1745, 0]
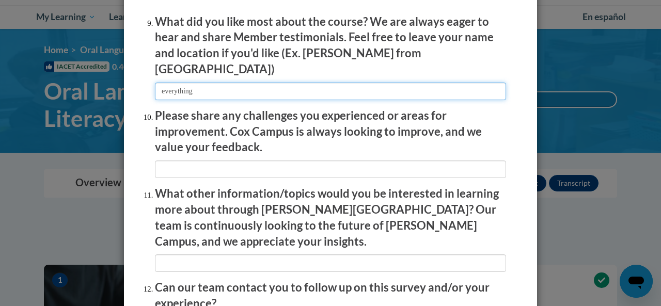
type input "everything"
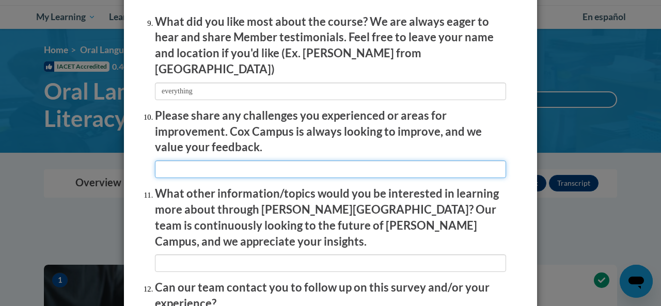
click at [405, 166] on input "textbox" at bounding box center [330, 170] width 351 height 18
click at [296, 165] on input "textbox" at bounding box center [330, 170] width 351 height 18
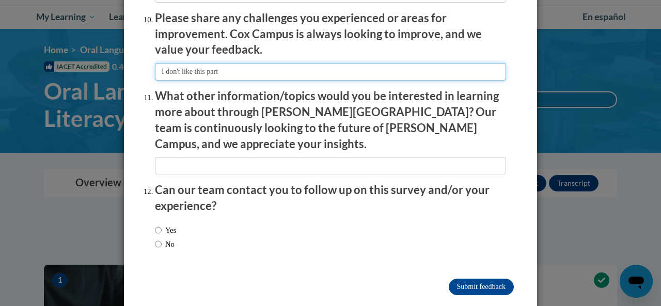
type input "I don't like this part"
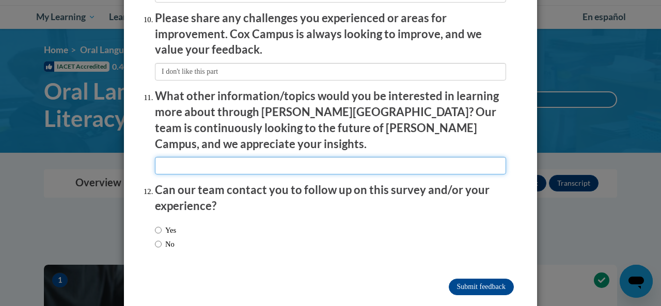
click at [312, 157] on input "textbox" at bounding box center [330, 166] width 351 height 18
type input "M"
type input "music education specific to younger studetns."
drag, startPoint x: 313, startPoint y: 136, endPoint x: 145, endPoint y: 136, distance: 168.0
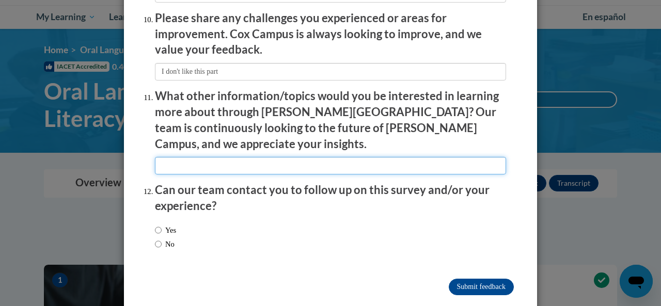
paste input "music education specific to younger students."
type input "music education specific to younger students."
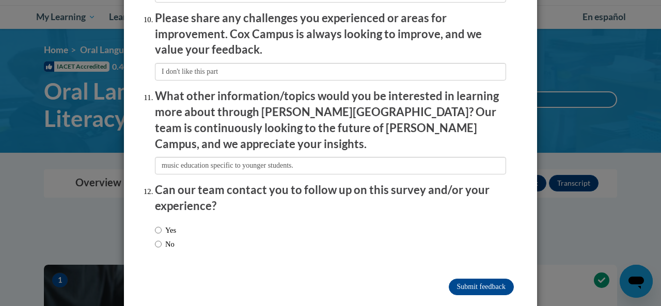
click at [167, 239] on label "No" at bounding box center [165, 244] width 20 height 11
click at [162, 239] on input "No" at bounding box center [158, 244] width 7 height 11
radio input "true"
click at [492, 279] on input "Submit feedback" at bounding box center [481, 287] width 65 height 17
